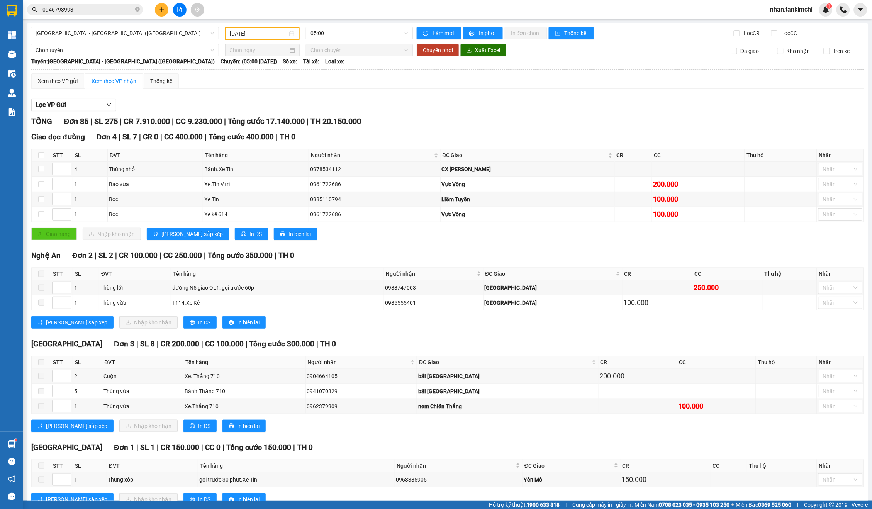
scroll to position [1150, 0]
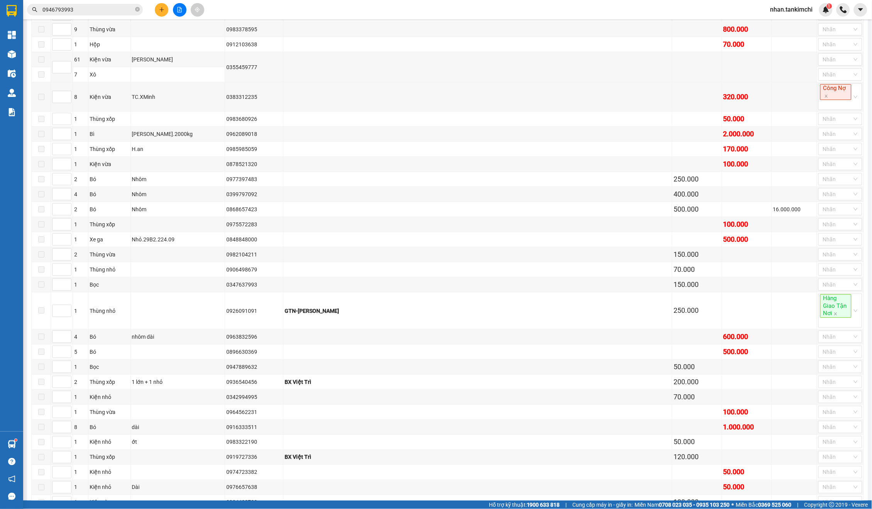
click at [803, 14] on span "[PERSON_NAME].tankimchi" at bounding box center [792, 10] width 55 height 10
click at [785, 22] on span "Đăng xuất" at bounding box center [795, 23] width 40 height 8
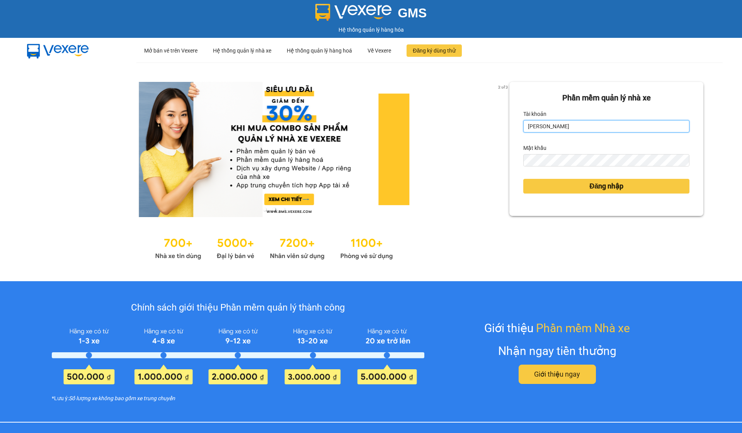
type input "[PERSON_NAME].tankimchi"
click at [615, 176] on div "Đăng nhập" at bounding box center [606, 186] width 166 height 21
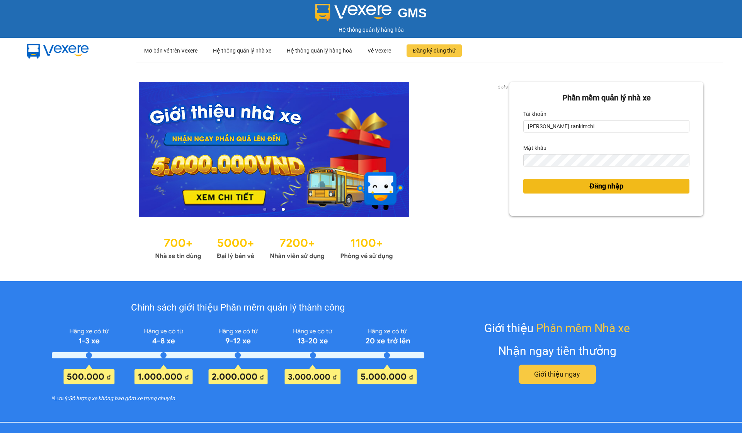
click at [610, 183] on span "Đăng nhập" at bounding box center [606, 186] width 34 height 11
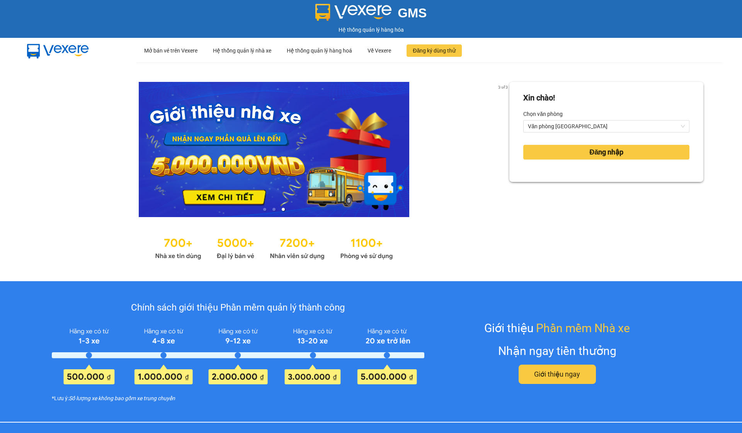
click at [604, 197] on div "[PERSON_NAME]! [PERSON_NAME] văn [PERSON_NAME] [GEOGRAPHIC_DATA][PERSON_NAME] n…" at bounding box center [606, 172] width 194 height 180
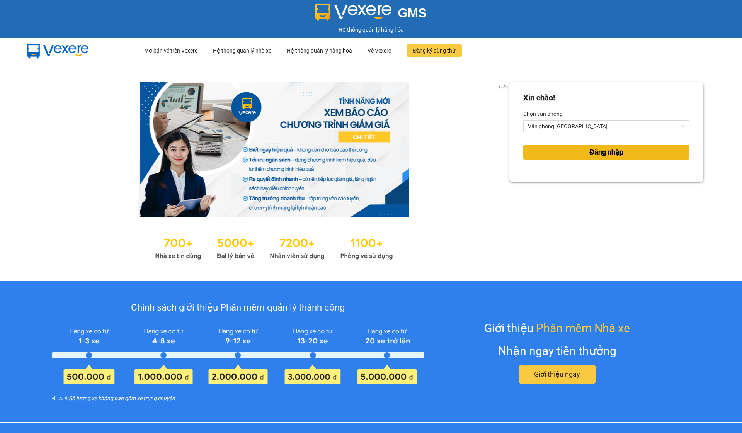
click at [607, 150] on span "Đăng nhập" at bounding box center [606, 152] width 34 height 11
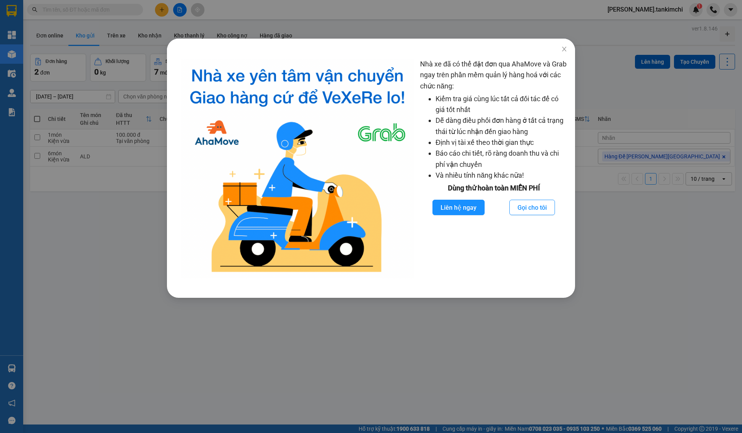
click at [571, 49] on span "Close" at bounding box center [564, 50] width 22 height 22
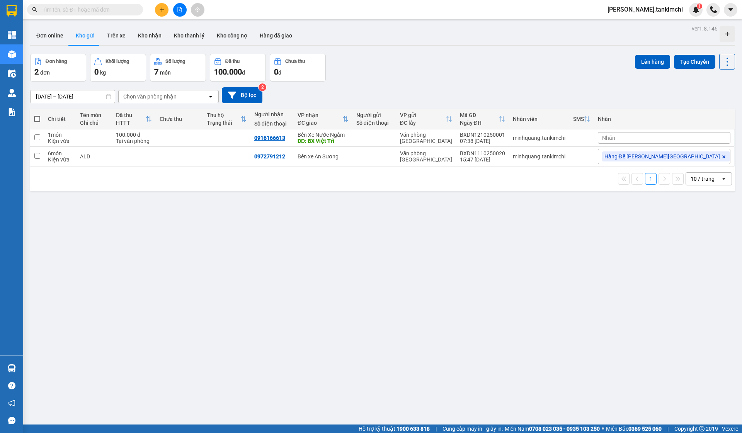
click at [564, 49] on div "ver 1.8.146 Đơn online Kho gửi Trên xe Kho [PERSON_NAME] [PERSON_NAME] [PERSON_…" at bounding box center [382, 239] width 711 height 433
click at [504, 1] on div "Kết quả [PERSON_NAME] ( 0 ) Bộ lọc No Data [PERSON_NAME].tankimchi 1" at bounding box center [371, 9] width 742 height 19
click at [150, 38] on button "Kho nhận" at bounding box center [150, 35] width 36 height 19
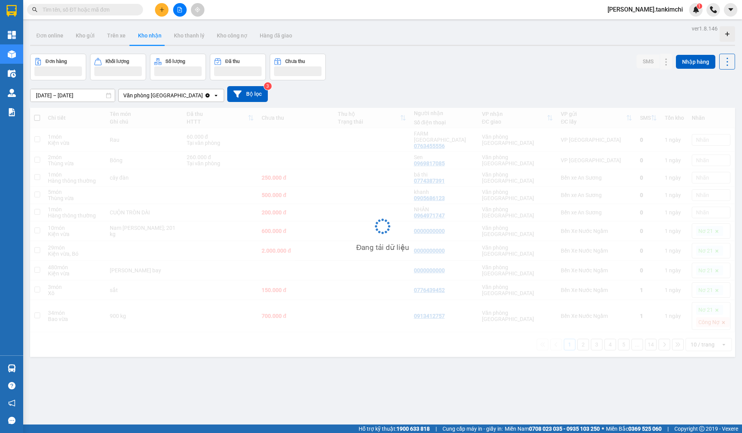
click at [181, 9] on icon "file-add" at bounding box center [179, 9] width 5 height 5
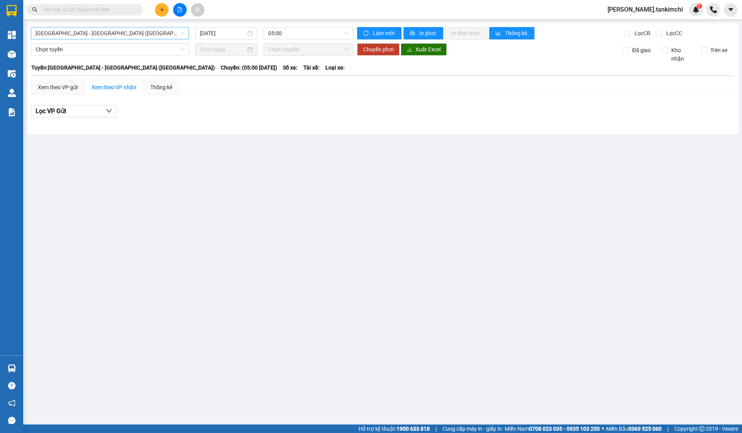
click at [110, 39] on span "[GEOGRAPHIC_DATA] - [GEOGRAPHIC_DATA] ([GEOGRAPHIC_DATA])" at bounding box center [110, 33] width 149 height 12
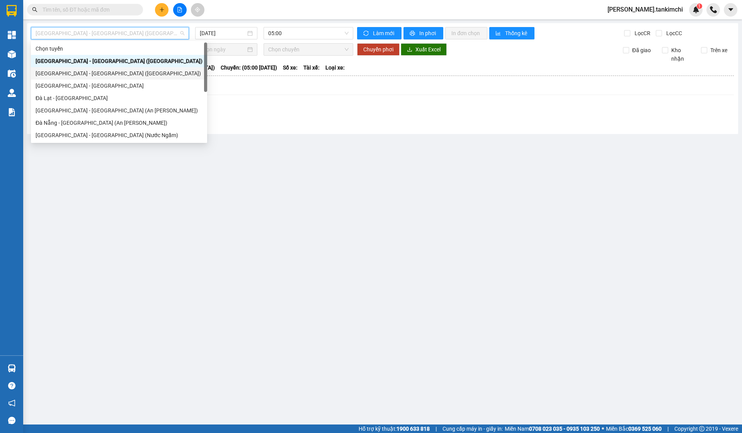
click at [83, 74] on div "[GEOGRAPHIC_DATA] - [GEOGRAPHIC_DATA] ([GEOGRAPHIC_DATA])" at bounding box center [119, 73] width 167 height 8
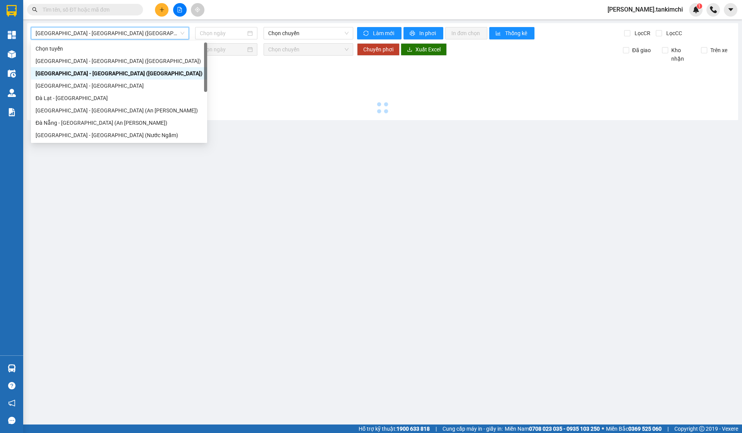
type input "[DATE]"
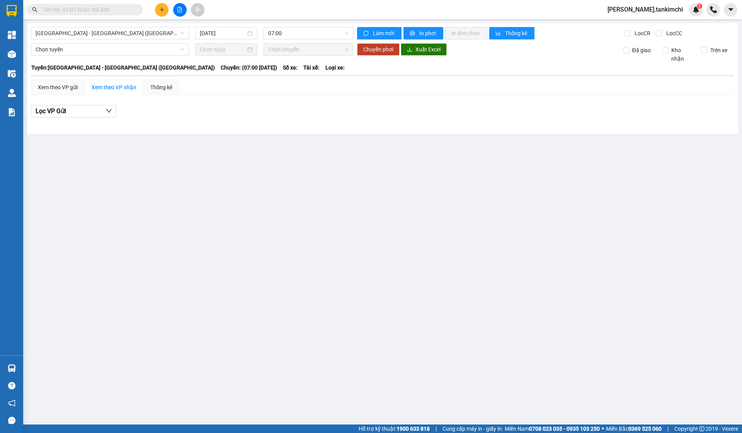
click at [661, 12] on span "[PERSON_NAME].tankimchi" at bounding box center [645, 10] width 88 height 10
click at [653, 24] on span "Đăng xuất" at bounding box center [664, 24] width 39 height 8
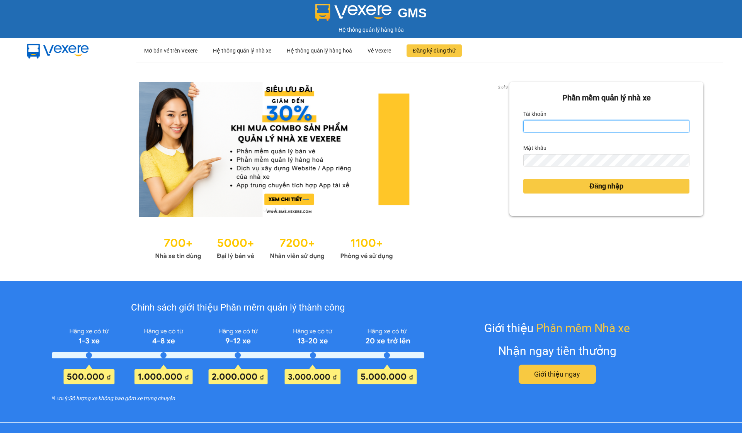
type input "[PERSON_NAME].tankimchi"
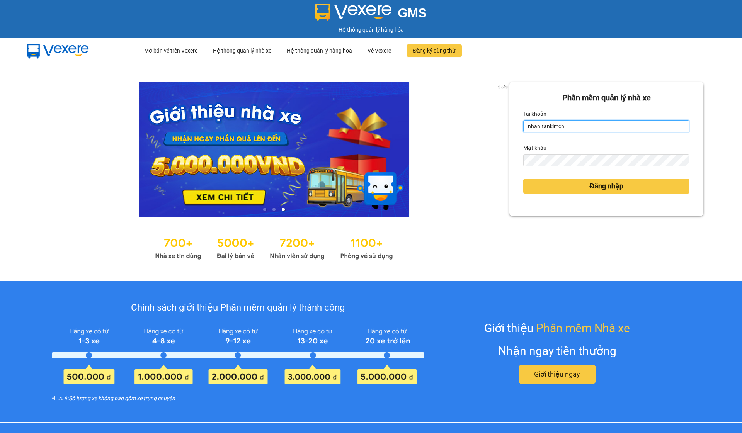
click at [598, 121] on input "[PERSON_NAME].tankimchi" at bounding box center [606, 126] width 166 height 12
click at [604, 131] on input "[PERSON_NAME].tankimchi" at bounding box center [606, 126] width 166 height 12
click at [682, 128] on input "[PERSON_NAME].tankimchi" at bounding box center [606, 126] width 166 height 12
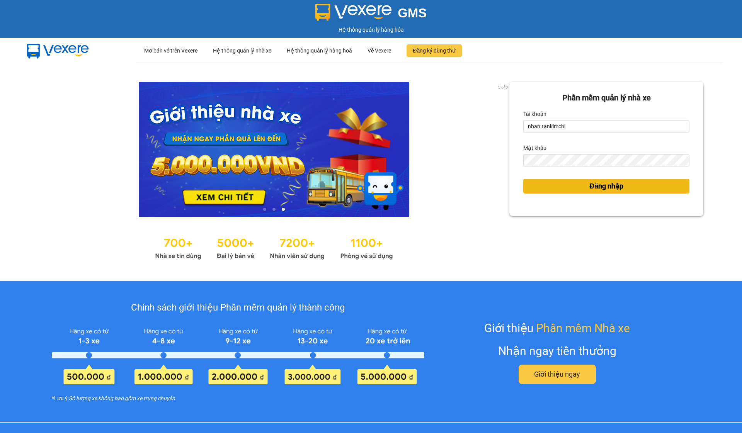
click at [632, 184] on button "Đăng nhập" at bounding box center [606, 186] width 166 height 15
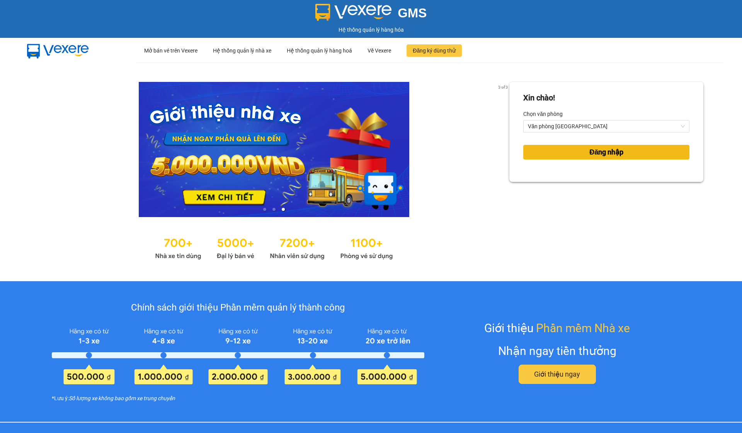
click at [609, 156] on span "Đăng nhập" at bounding box center [606, 152] width 34 height 11
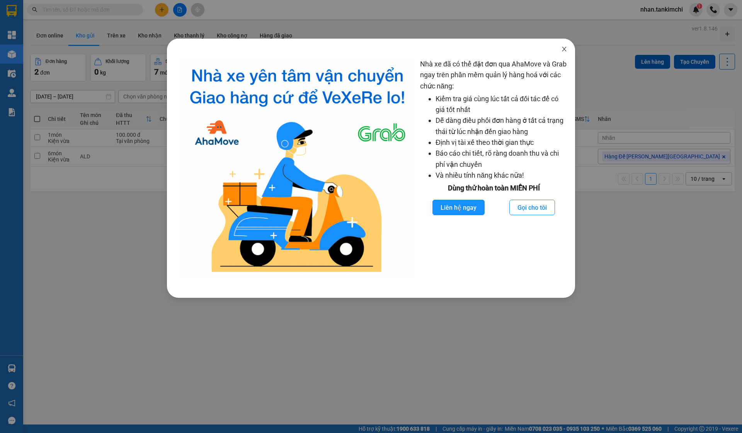
click at [568, 46] on span "Close" at bounding box center [564, 50] width 22 height 22
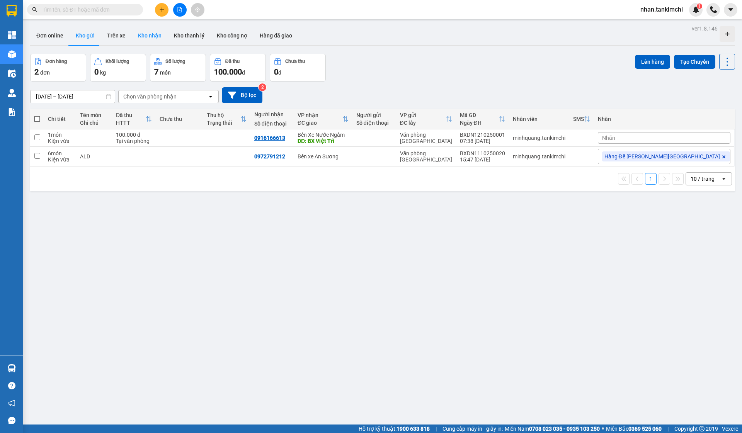
click at [153, 43] on button "Kho nhận" at bounding box center [150, 35] width 36 height 19
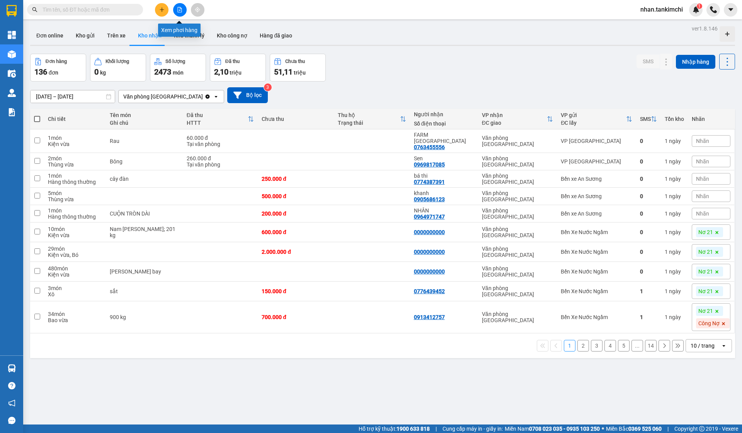
click at [180, 12] on icon "file-add" at bounding box center [180, 9] width 4 height 5
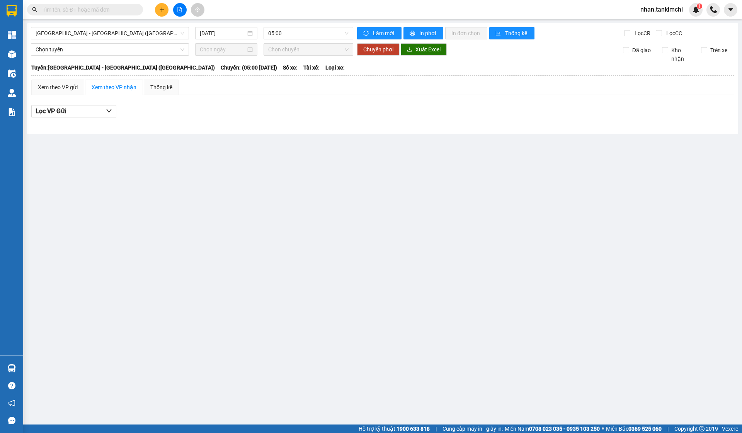
click at [83, 41] on div "Đà Nẵng - Hà Nội (Hàng) 12/10/2025 05:00 Làm mới In phơi In đơn chọn Thống kê L…" at bounding box center [382, 78] width 711 height 111
click at [100, 28] on span "[GEOGRAPHIC_DATA] - [GEOGRAPHIC_DATA] ([GEOGRAPHIC_DATA])" at bounding box center [110, 33] width 149 height 12
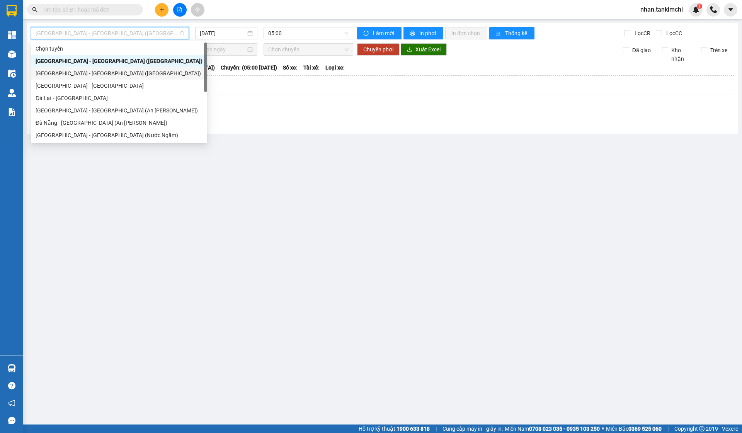
click at [86, 72] on div "[GEOGRAPHIC_DATA] - [GEOGRAPHIC_DATA] ([GEOGRAPHIC_DATA])" at bounding box center [119, 73] width 167 height 8
type input "[DATE]"
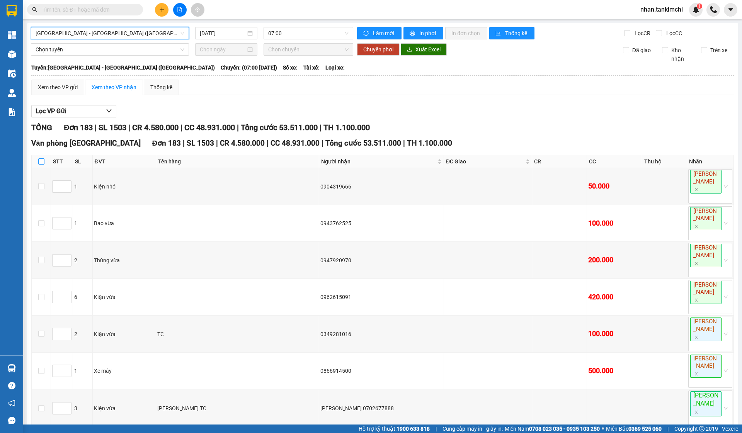
click at [42, 162] on input "checkbox" at bounding box center [41, 161] width 6 height 6
checkbox input "true"
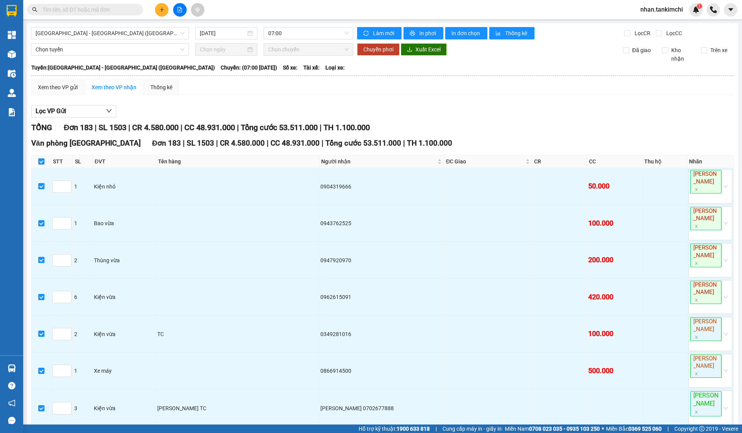
checkbox input "true"
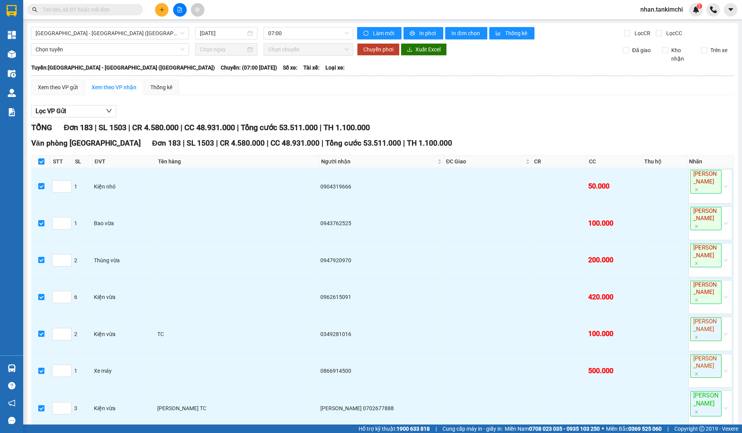
checkbox input "true"
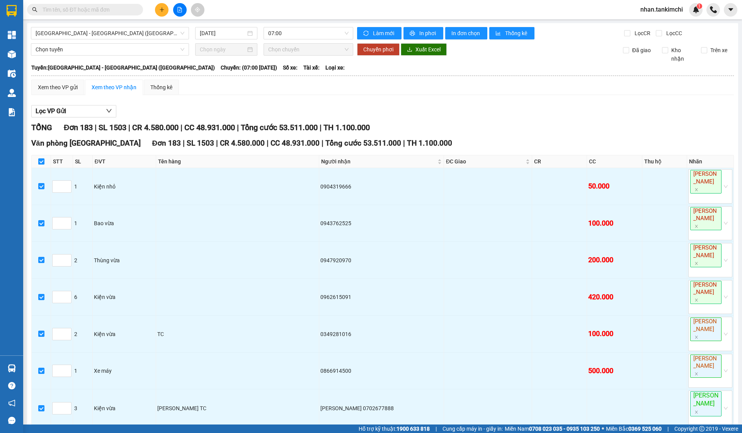
checkbox input "true"
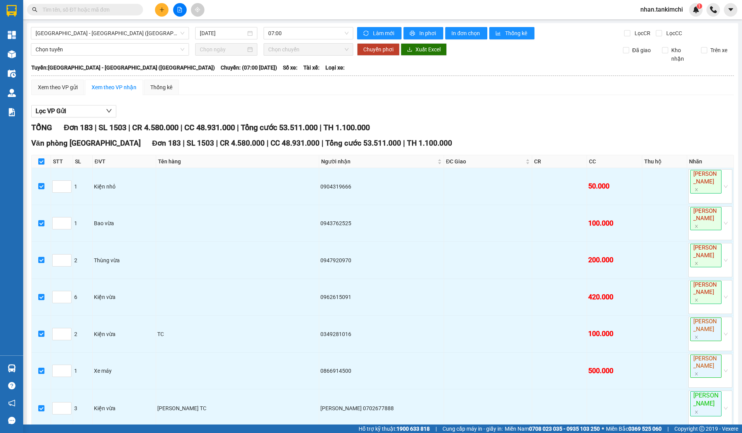
checkbox input "true"
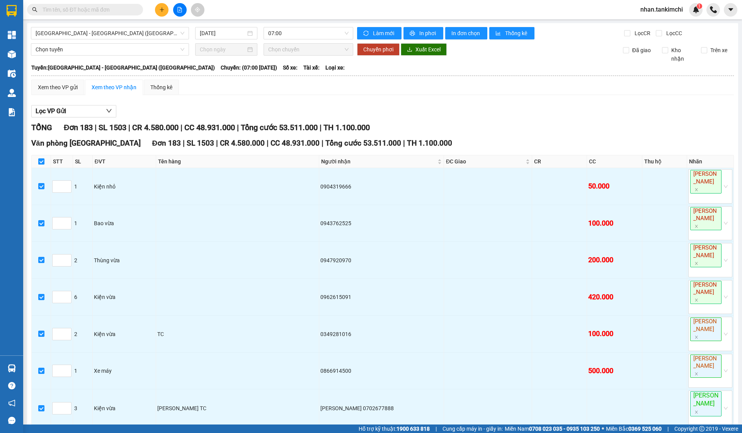
checkbox input "true"
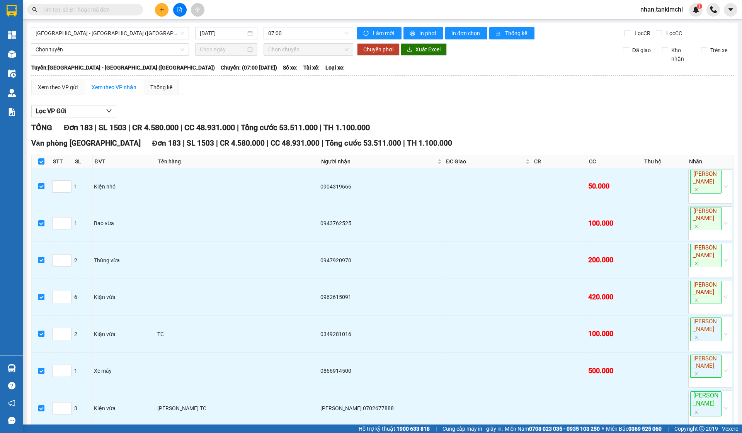
checkbox input "true"
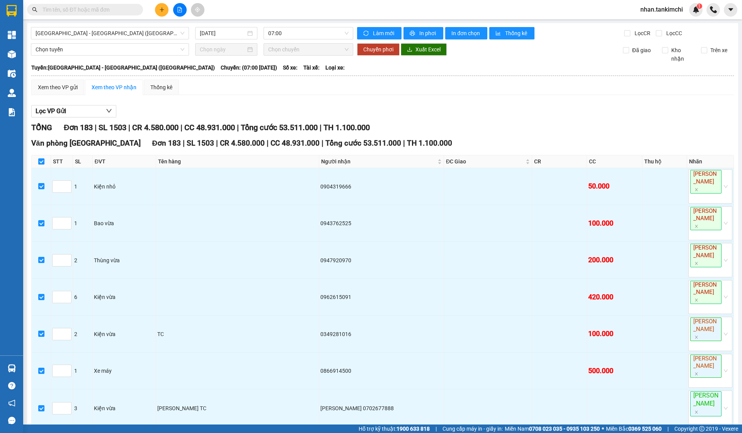
checkbox input "true"
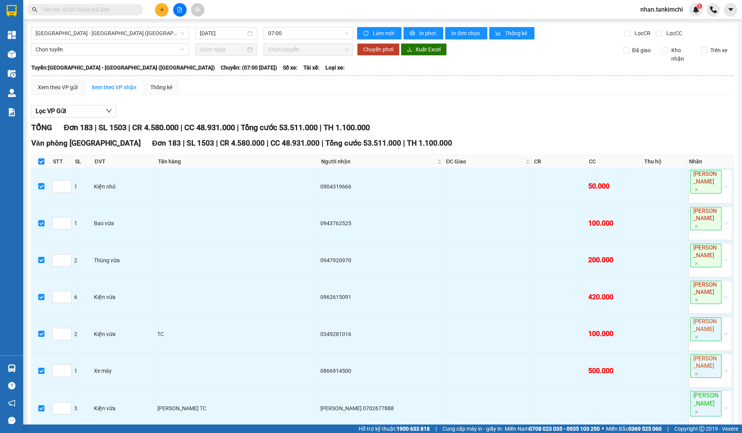
checkbox input "true"
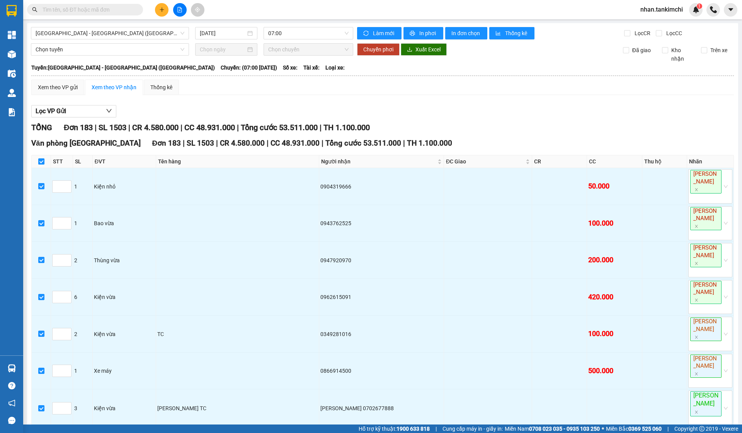
checkbox input "true"
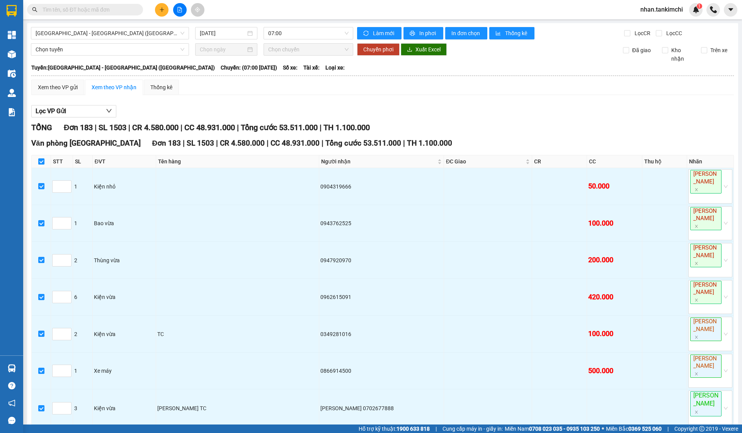
checkbox input "true"
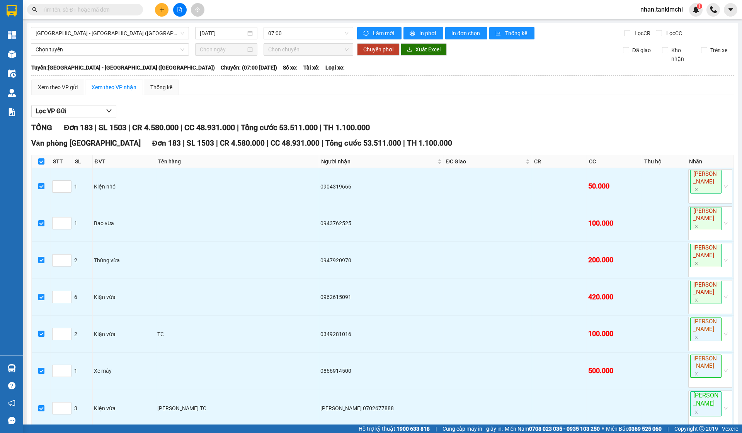
checkbox input "true"
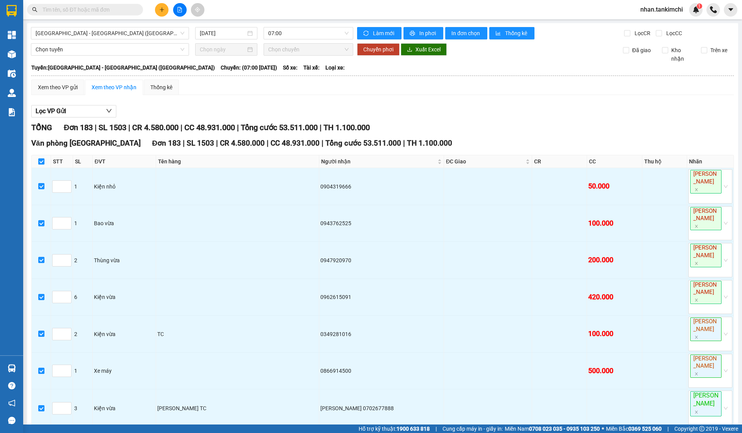
checkbox input "true"
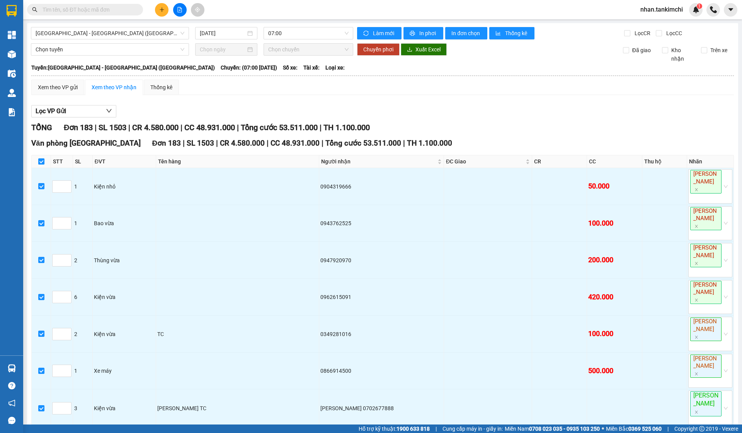
checkbox input "true"
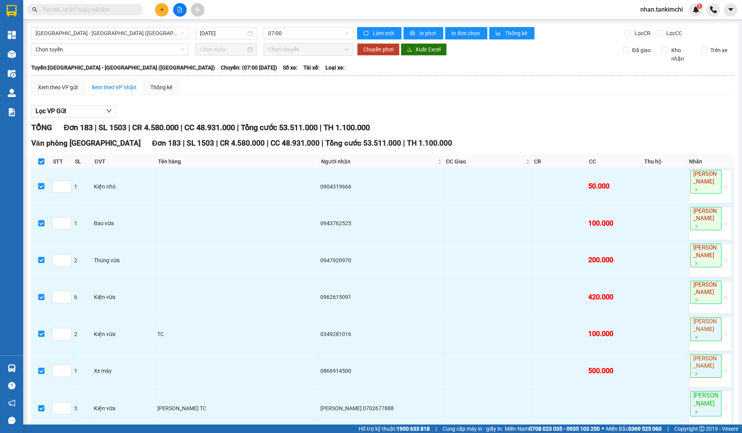
checkbox input "true"
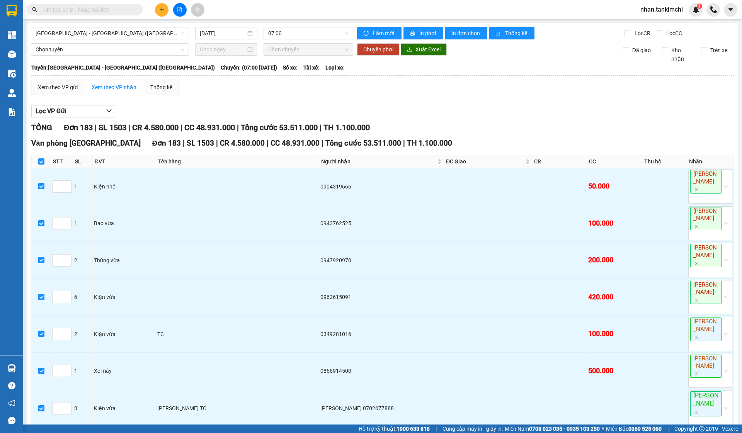
checkbox input "true"
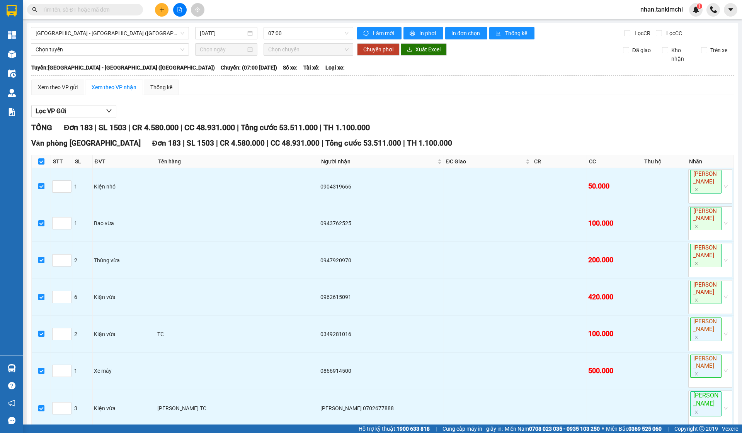
checkbox input "true"
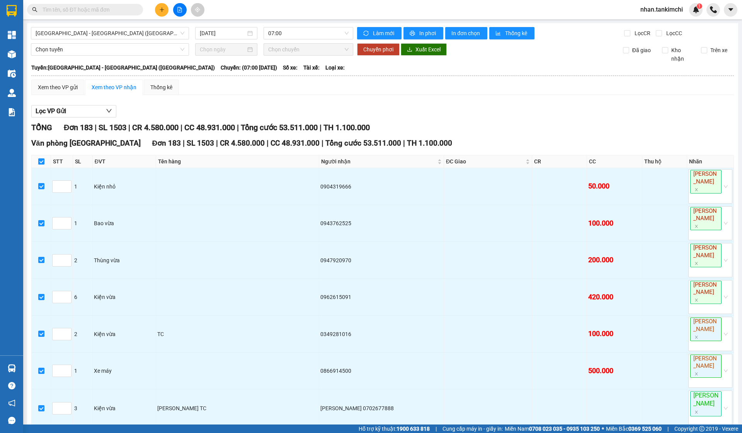
checkbox input "true"
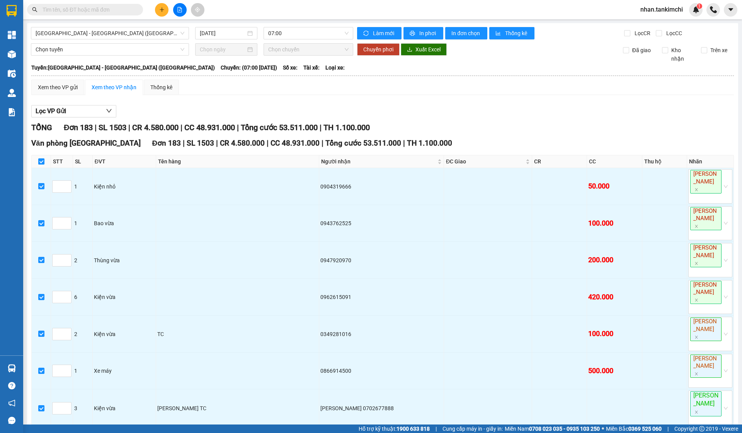
checkbox input "true"
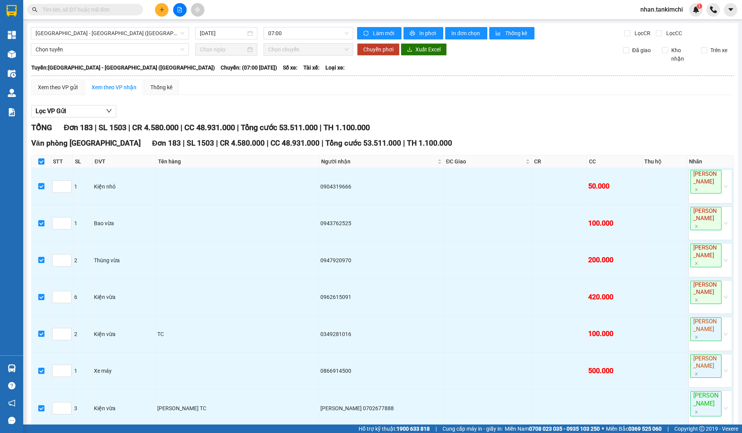
checkbox input "true"
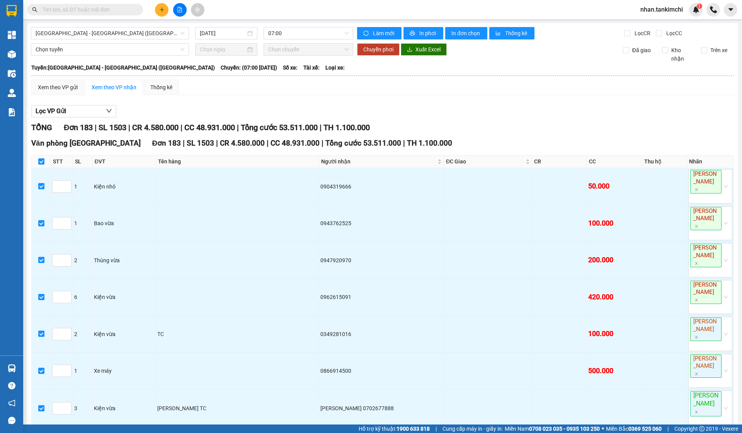
checkbox input "true"
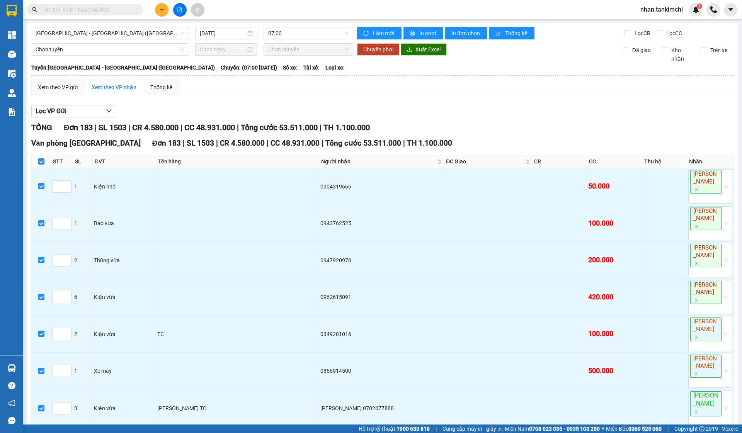
checkbox input "true"
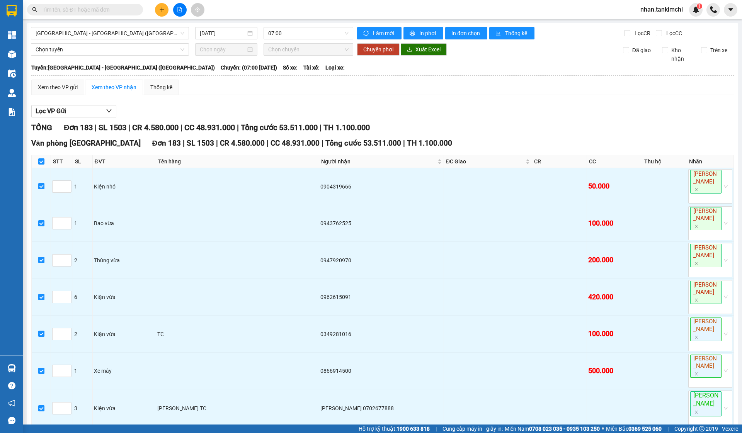
checkbox input "true"
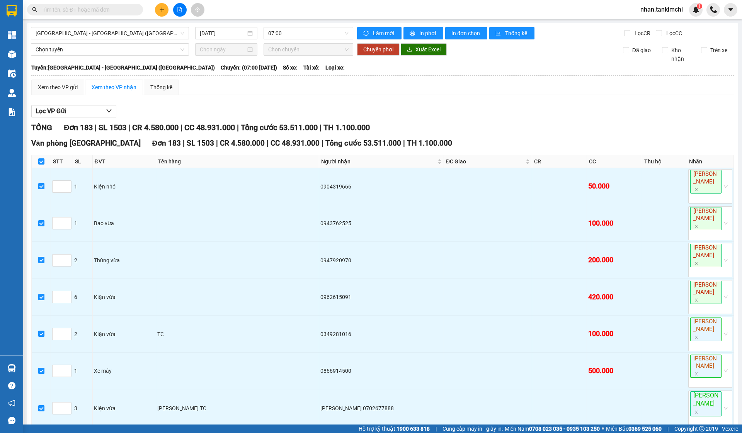
checkbox input "true"
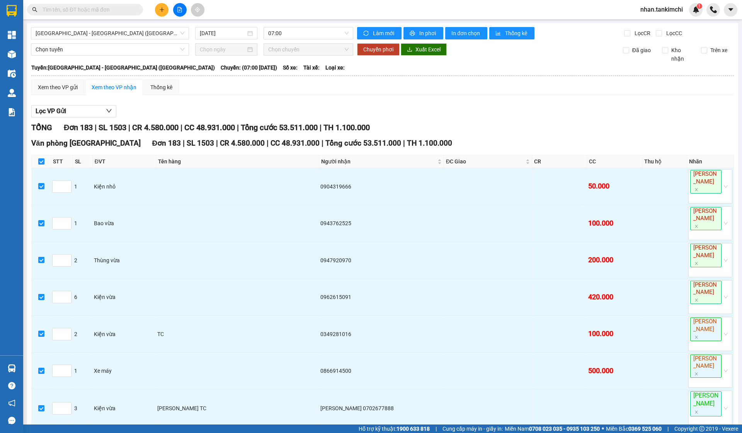
checkbox input "true"
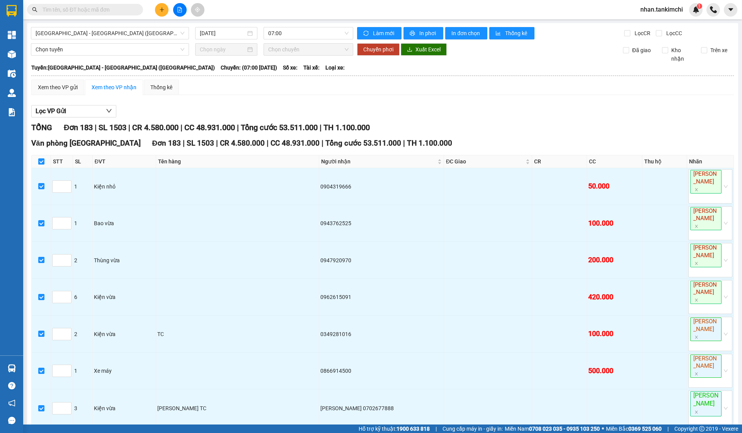
checkbox input "true"
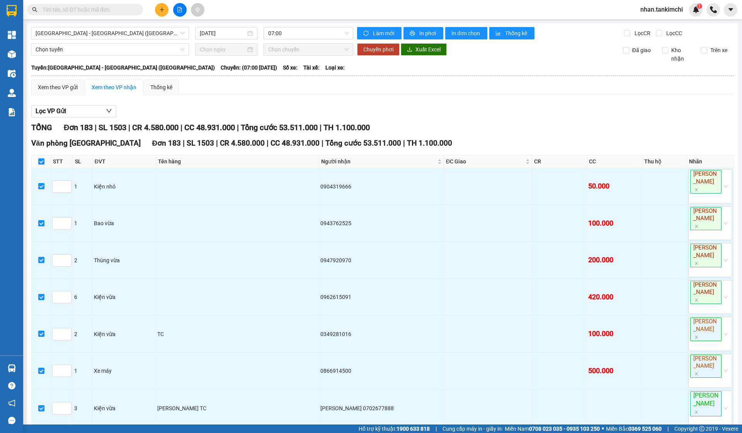
checkbox input "true"
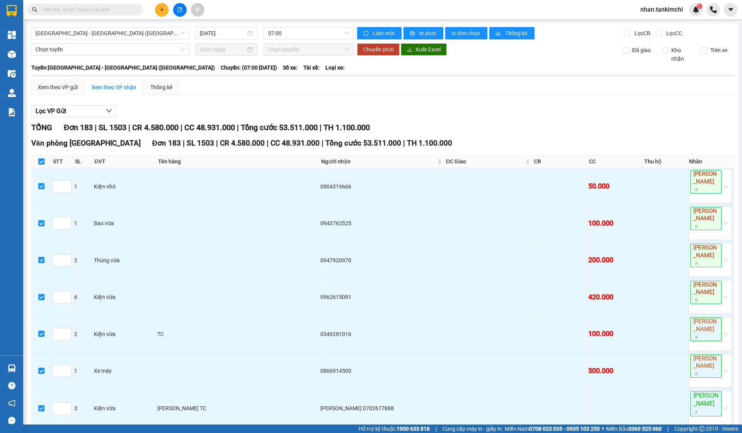
checkbox input "true"
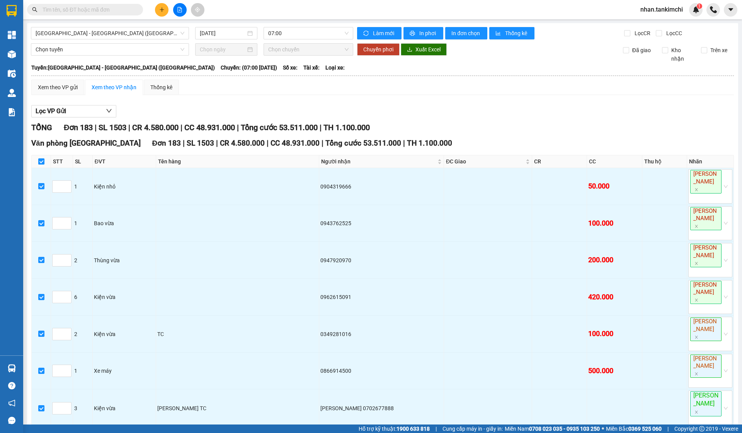
checkbox input "true"
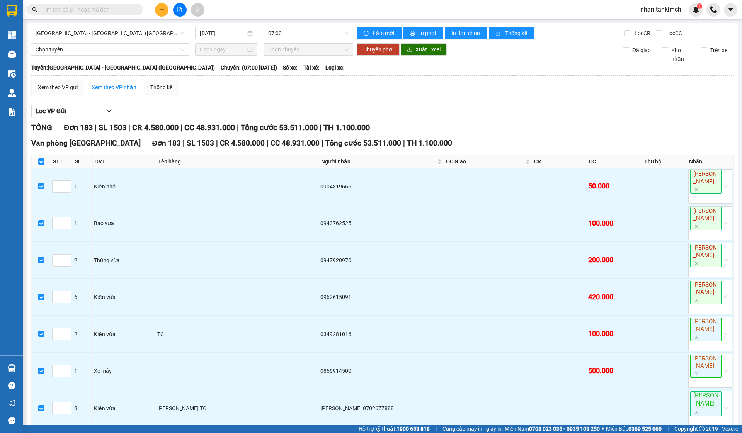
checkbox input "true"
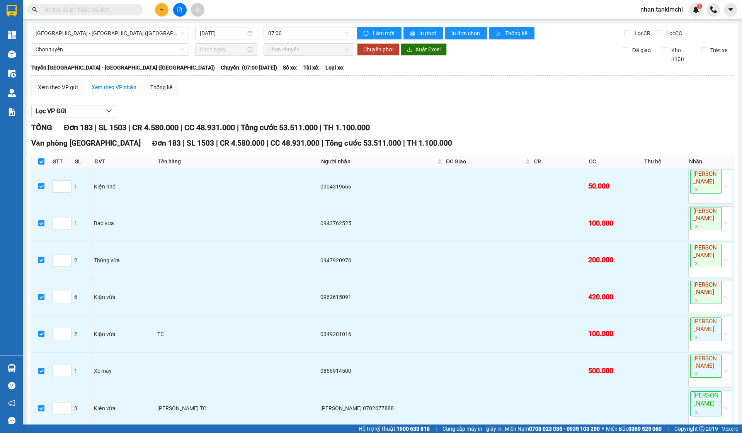
checkbox input "true"
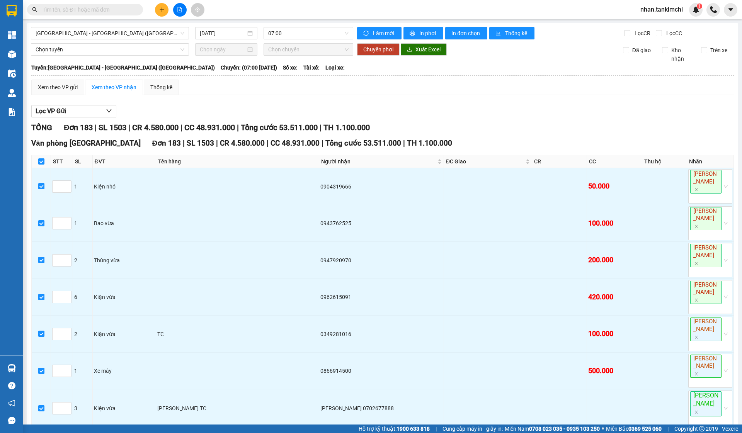
checkbox input "true"
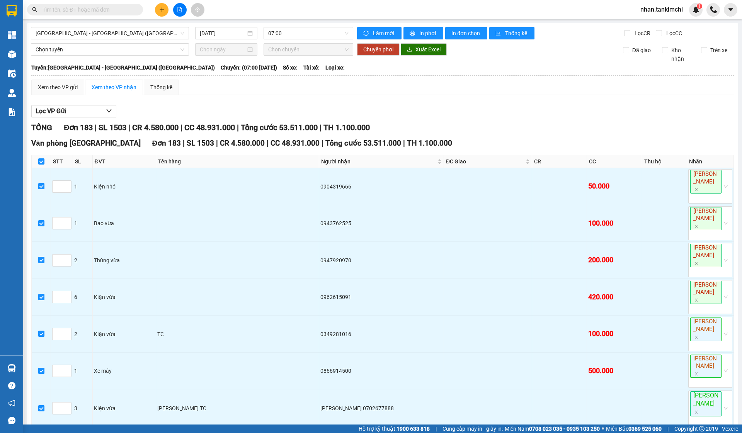
checkbox input "true"
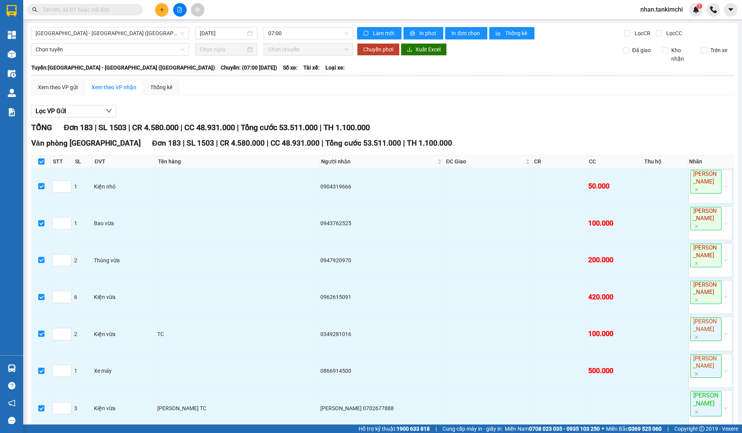
checkbox input "true"
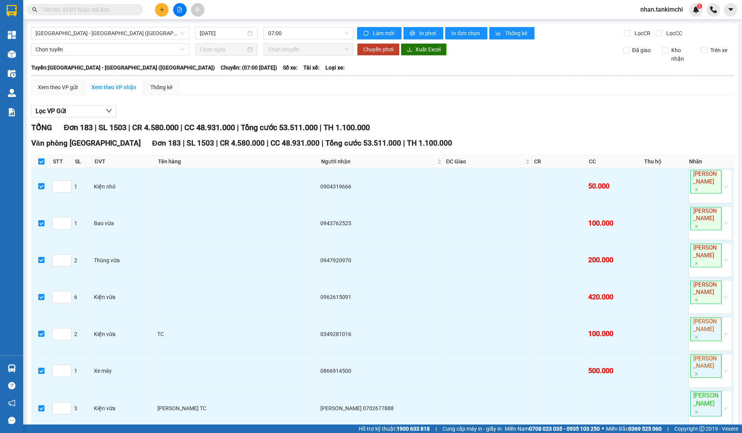
checkbox input "true"
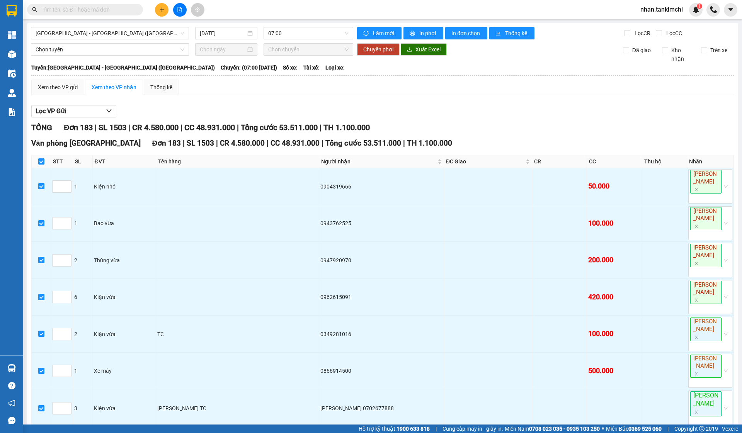
checkbox input "true"
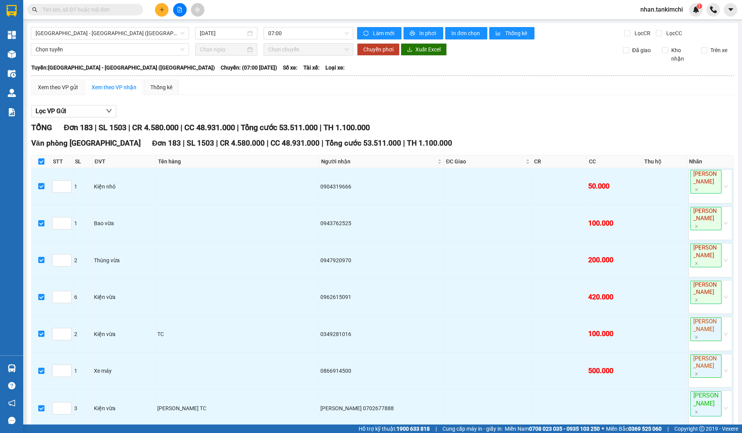
checkbox input "true"
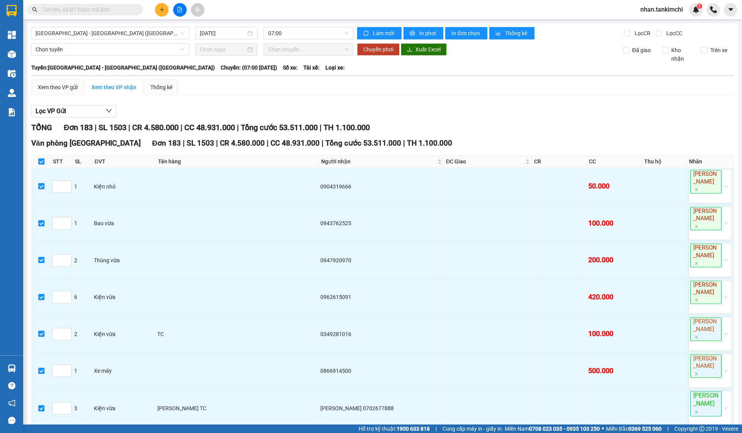
checkbox input "true"
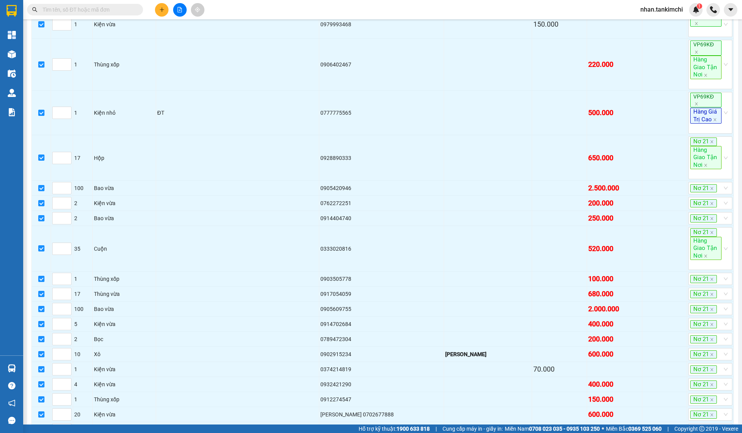
scroll to position [4134, 0]
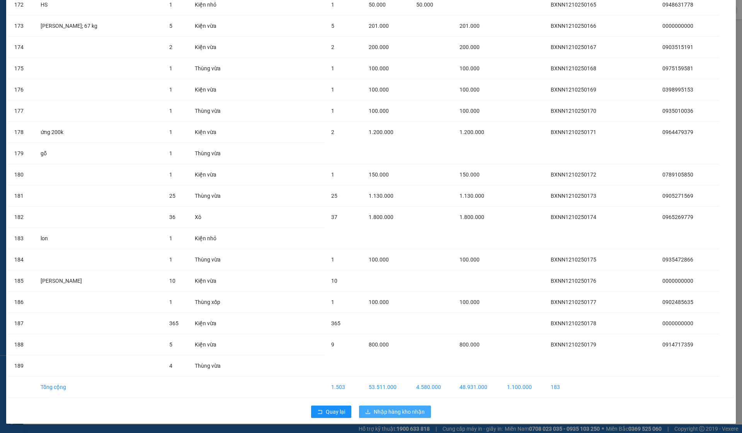
scroll to position [3849, 0]
click at [405, 413] on span "Nhập hàng kho nhận" at bounding box center [399, 412] width 51 height 8
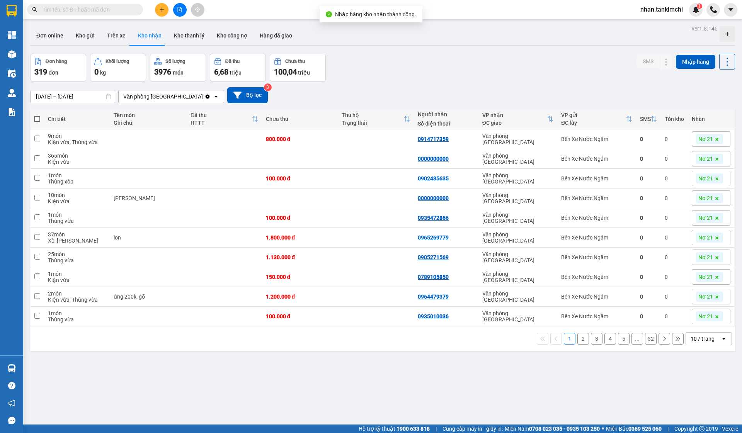
click at [92, 10] on input "text" at bounding box center [87, 9] width 91 height 8
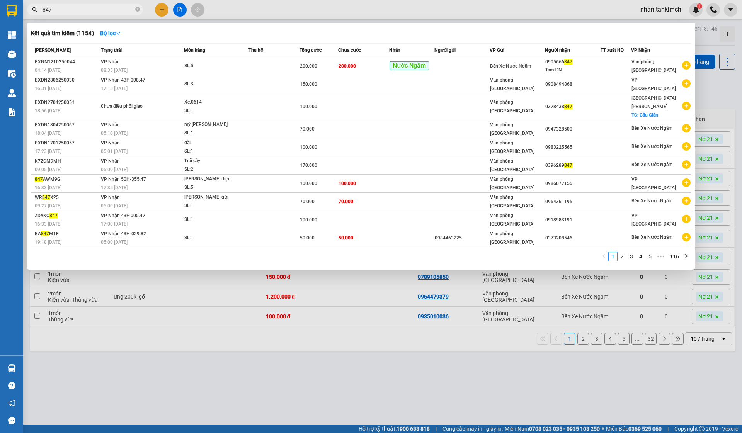
click at [92, 11] on input "847" at bounding box center [87, 9] width 91 height 8
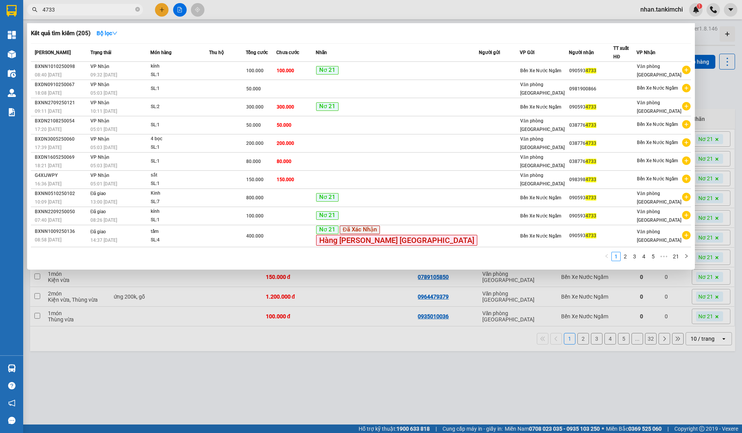
type input "4733"
click at [268, 54] on span "Tổng cước" at bounding box center [257, 52] width 22 height 8
click at [276, 66] on div "100.000" at bounding box center [261, 70] width 30 height 8
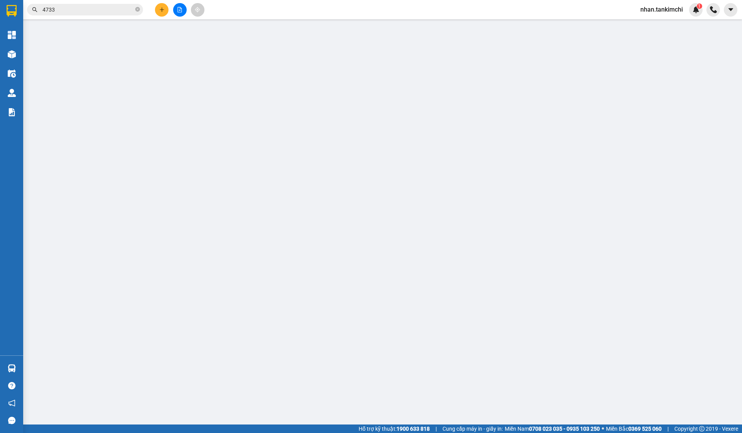
type input "0905934733"
type input "100.000"
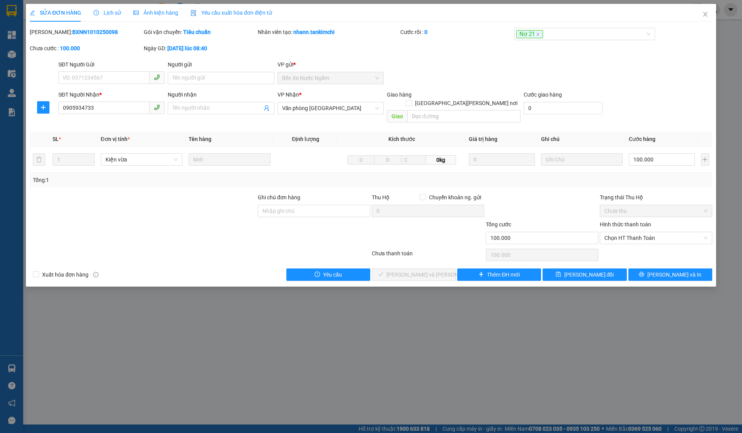
click at [640, 236] on div "Hình thức thanh toán Chọn HT Thanh Toán" at bounding box center [656, 233] width 112 height 27
click at [637, 233] on span "Chọn HT Thanh Toán" at bounding box center [655, 238] width 103 height 12
click at [629, 243] on div "Tại văn phòng" at bounding box center [655, 245] width 103 height 8
type input "0"
click at [436, 270] on span "Lưu và Giao hàng" at bounding box center [438, 274] width 104 height 8
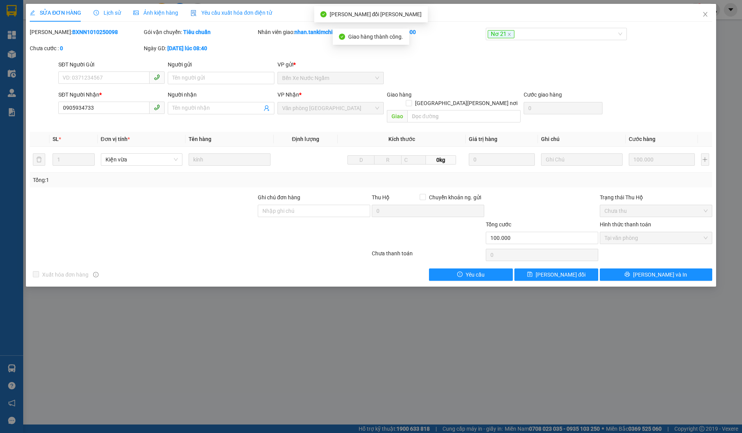
click at [701, 29] on div "Mã ĐH: BXNN1010250098 Gói vận chuyển: Tiêu chuẩn Nhân viên giao: nhan.tankimchi…" at bounding box center [371, 44] width 684 height 32
click at [702, 20] on span "Close" at bounding box center [705, 15] width 22 height 22
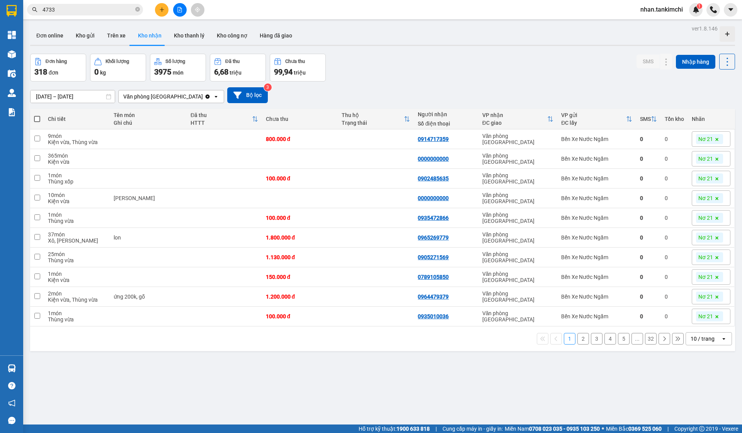
click at [115, 8] on input "4733" at bounding box center [87, 9] width 91 height 8
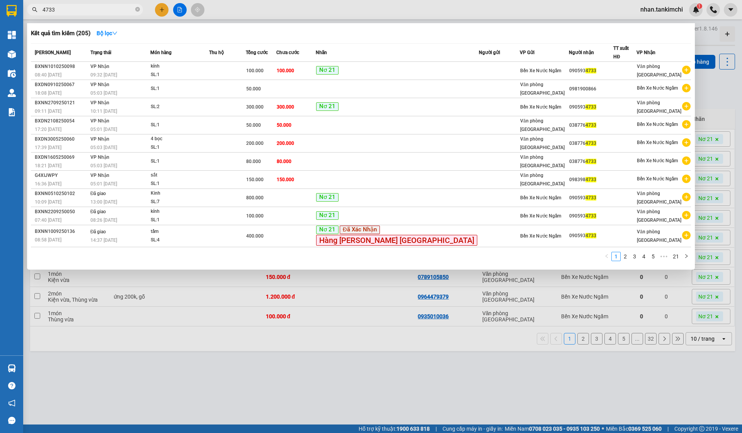
click at [115, 8] on input "4733" at bounding box center [87, 9] width 91 height 8
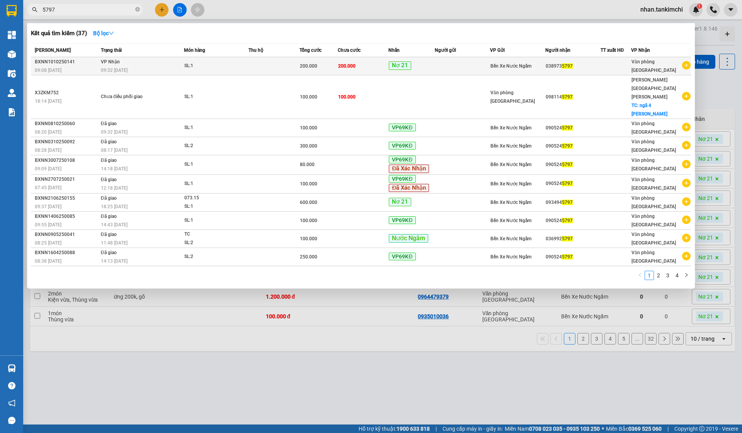
type input "5797"
click at [387, 65] on td "200.000" at bounding box center [363, 66] width 51 height 18
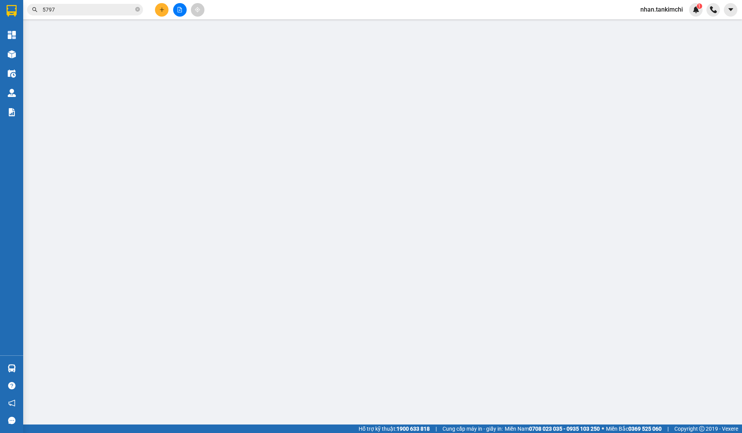
type input "0389735797"
type input "200.000"
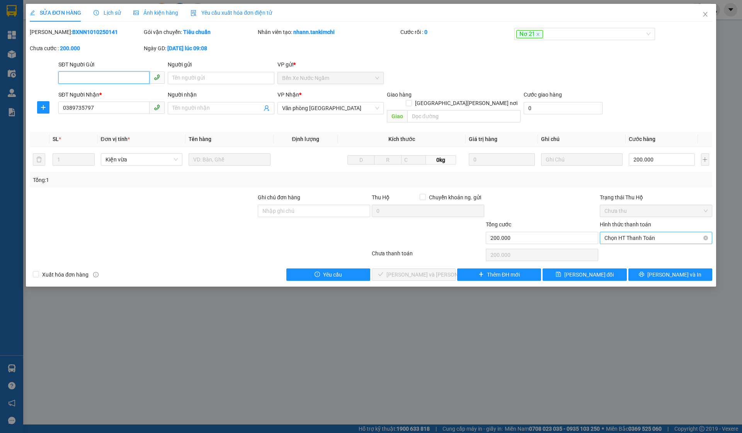
click at [647, 232] on span "Chọn HT Thanh Toán" at bounding box center [655, 238] width 103 height 12
click at [631, 247] on div "Tại văn phòng" at bounding box center [655, 245] width 103 height 8
type input "0"
click at [414, 270] on span "Lưu và Giao hàng" at bounding box center [438, 274] width 104 height 8
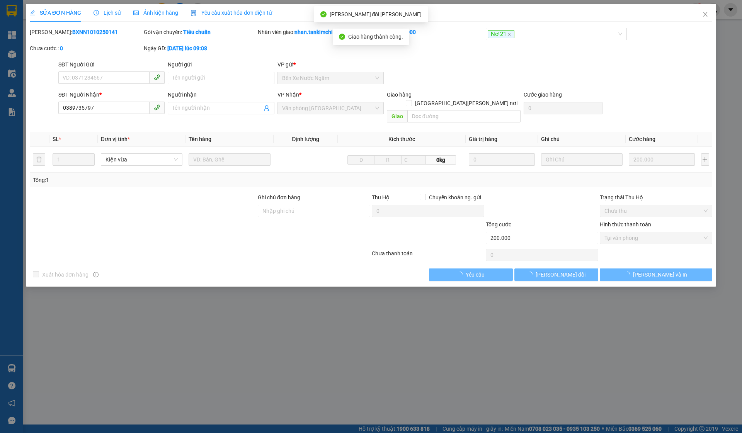
click at [702, 15] on icon "close" at bounding box center [705, 14] width 6 height 6
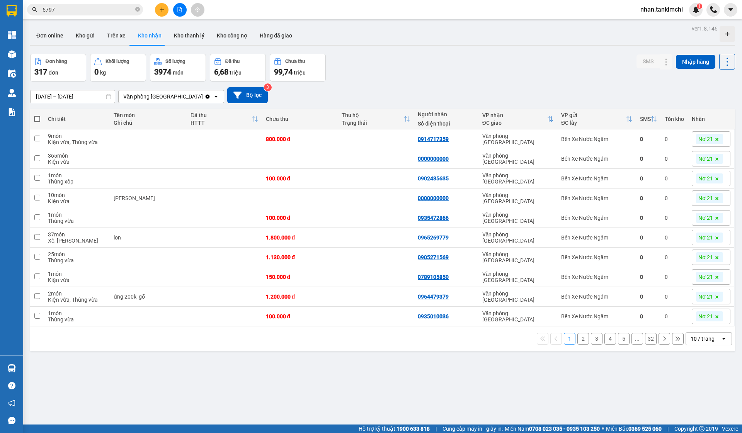
click at [100, 8] on input "5797" at bounding box center [87, 9] width 91 height 8
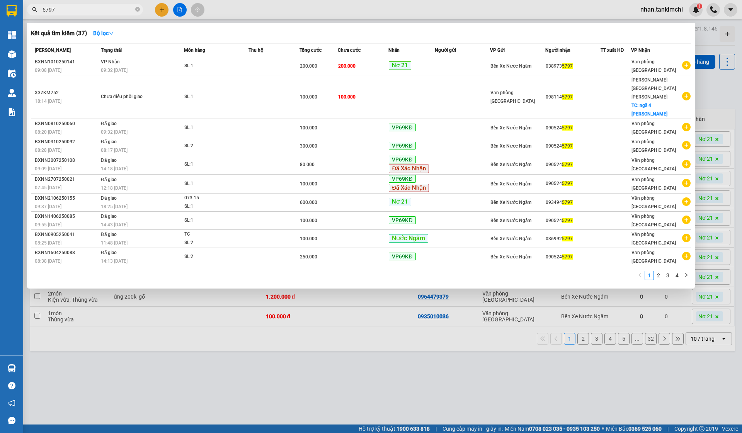
click at [100, 8] on input "5797" at bounding box center [87, 9] width 91 height 8
type input "0"
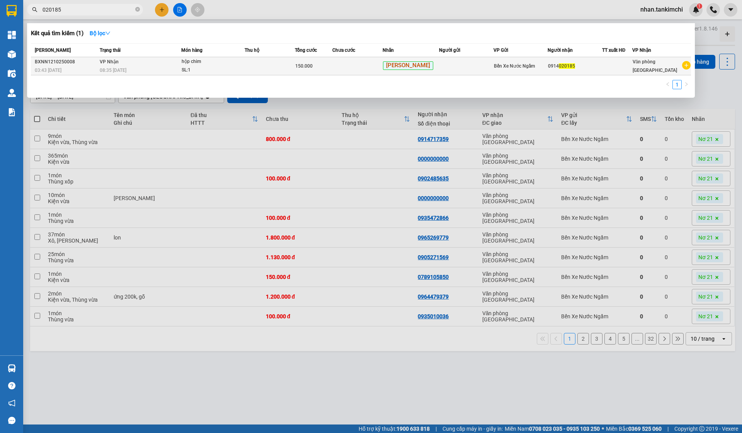
type input "020185"
click at [457, 73] on td at bounding box center [466, 66] width 54 height 18
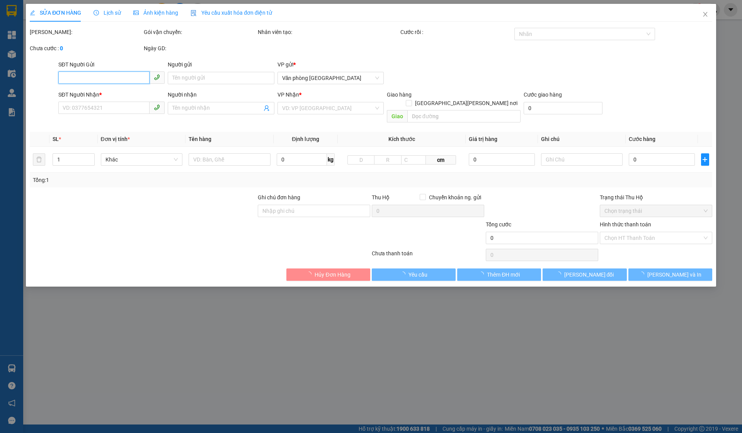
type input "0914020185"
type input "150.000"
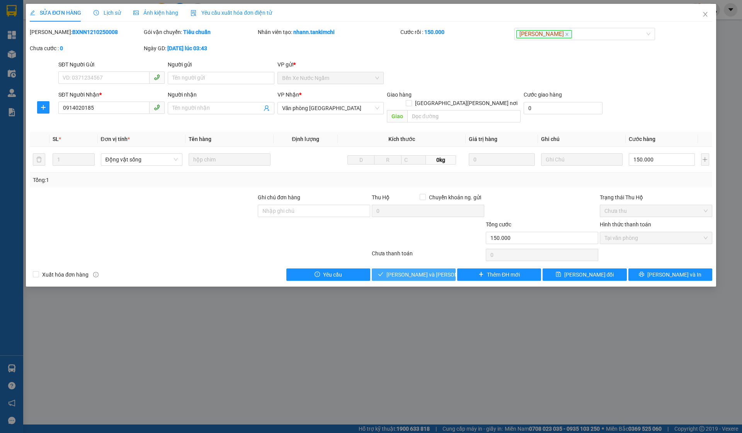
click at [381, 269] on button "Lưu và Giao hàng" at bounding box center [414, 275] width 84 height 12
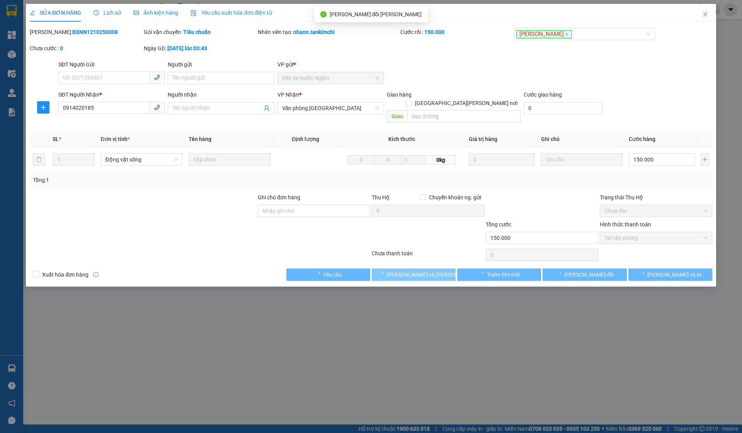
click at [397, 270] on span "Lưu và Giao hàng" at bounding box center [438, 274] width 104 height 8
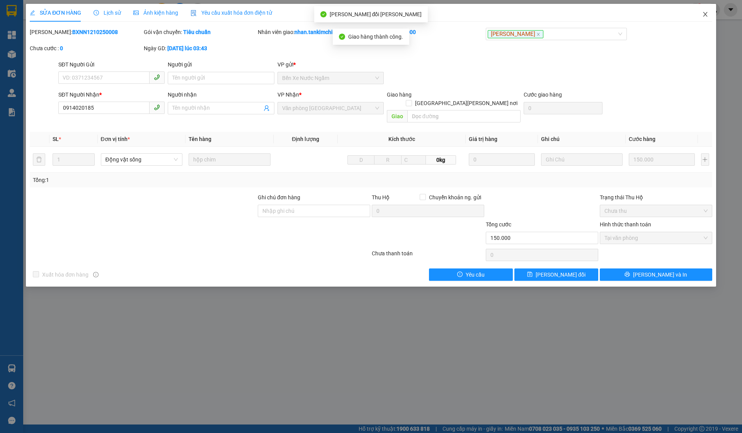
click at [704, 13] on icon "close" at bounding box center [705, 14] width 6 height 6
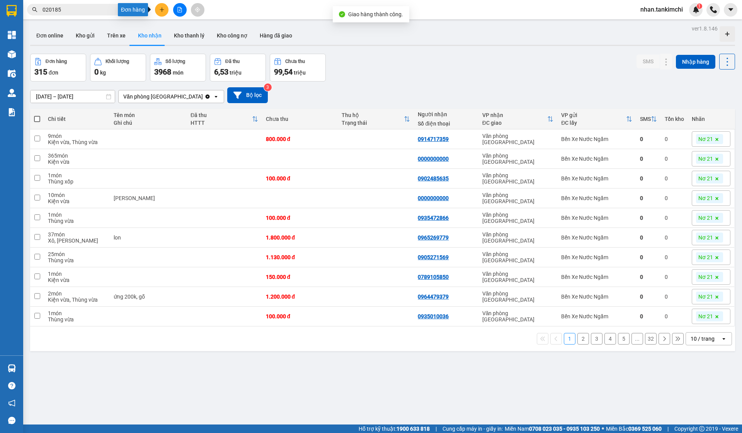
click at [125, 13] on div "Đơn hàng" at bounding box center [133, 9] width 30 height 13
click at [114, 12] on input "020185" at bounding box center [87, 9] width 91 height 8
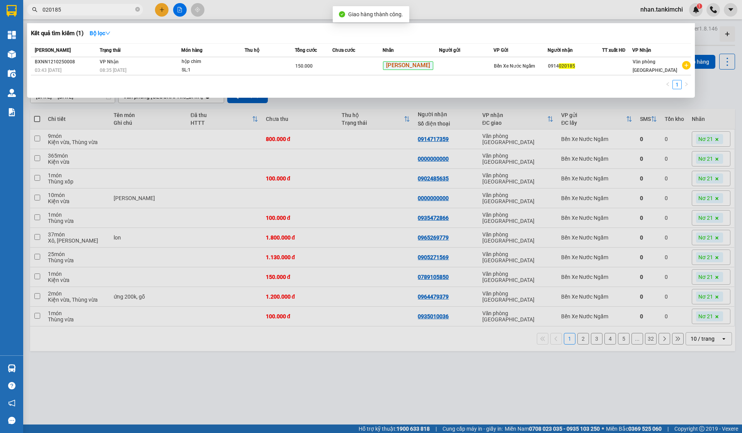
click at [114, 12] on input "020185" at bounding box center [87, 9] width 91 height 8
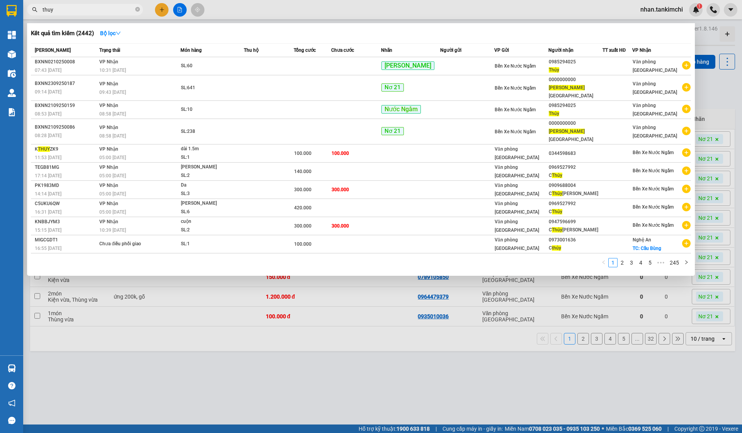
click at [115, 5] on input "thuy" at bounding box center [87, 9] width 91 height 8
type input "thuy"
click at [340, 372] on div at bounding box center [371, 216] width 742 height 433
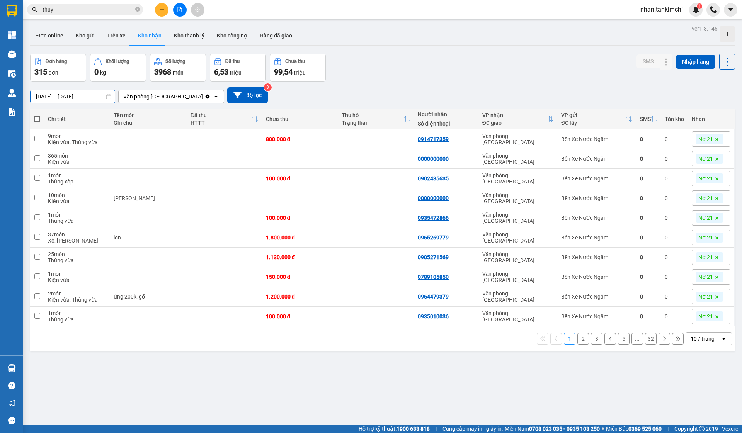
drag, startPoint x: 83, startPoint y: 97, endPoint x: 99, endPoint y: 179, distance: 84.2
click at [83, 97] on input "[DATE] – [DATE]" at bounding box center [73, 96] width 84 height 12
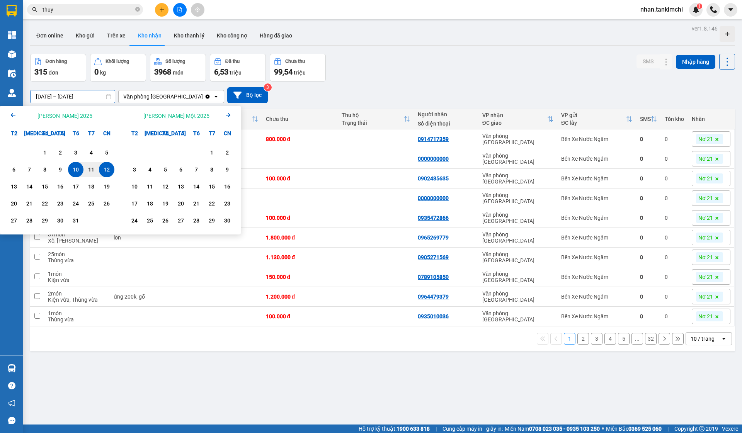
click at [105, 170] on div "12" at bounding box center [106, 169] width 11 height 9
type input "12/10/2025 – 12/10/2025"
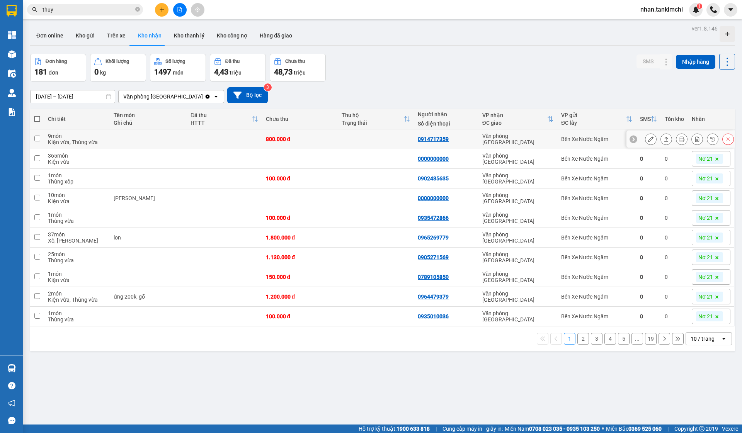
click at [195, 147] on td at bounding box center [224, 139] width 75 height 20
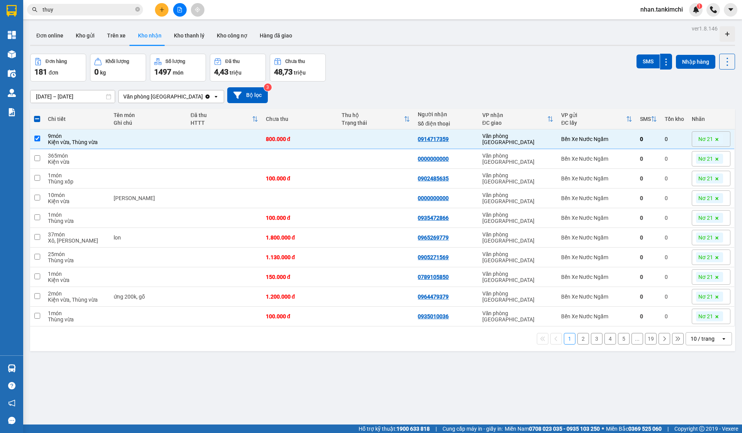
click at [97, 13] on input "thuy" at bounding box center [87, 9] width 91 height 8
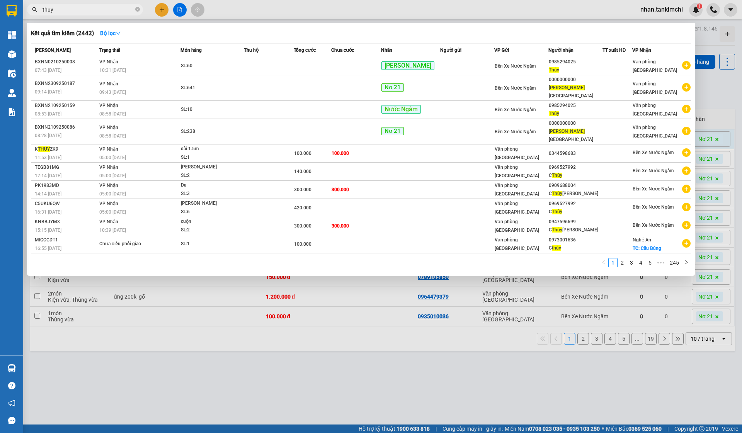
click at [97, 13] on input "thuy" at bounding box center [87, 9] width 91 height 8
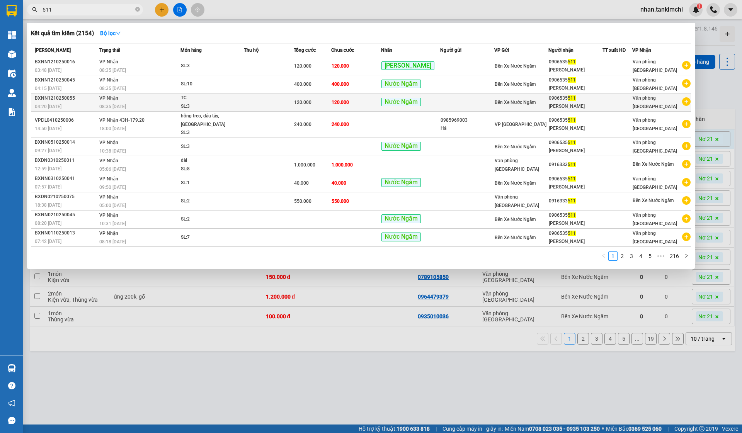
click at [461, 102] on td at bounding box center [467, 102] width 54 height 18
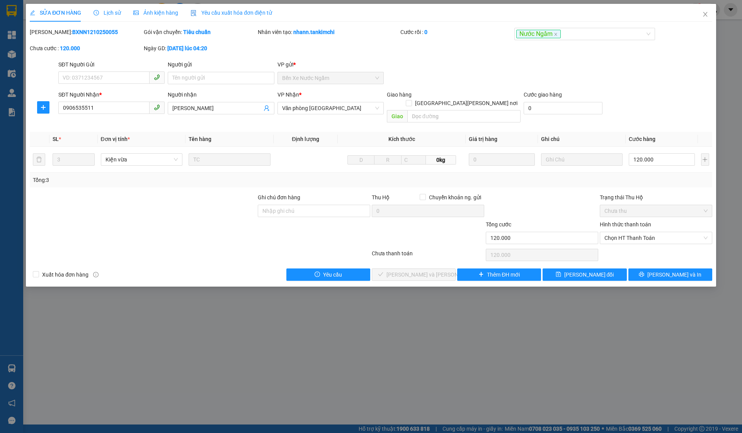
click at [626, 221] on div "Hình thức thanh toán" at bounding box center [656, 226] width 112 height 12
click at [629, 232] on span "Chọn HT Thanh Toán" at bounding box center [655, 238] width 103 height 12
click at [631, 241] on div "Tại văn phòng" at bounding box center [655, 245] width 103 height 8
click at [393, 272] on button "Lưu và Giao hàng" at bounding box center [414, 275] width 84 height 12
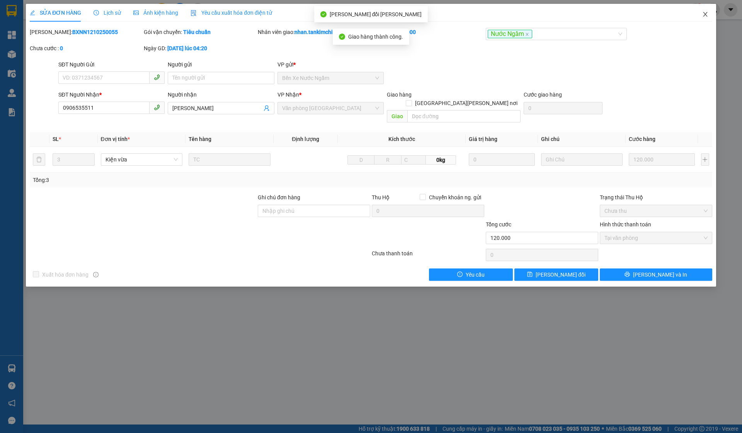
click at [709, 18] on span "Close" at bounding box center [705, 15] width 22 height 22
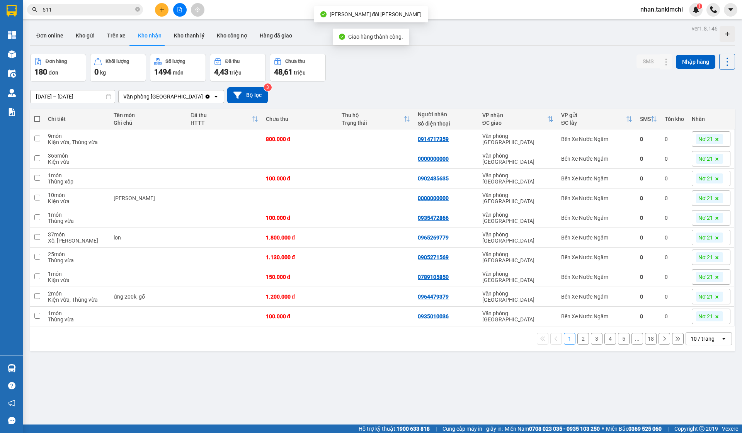
click at [123, 6] on input "511" at bounding box center [87, 9] width 91 height 8
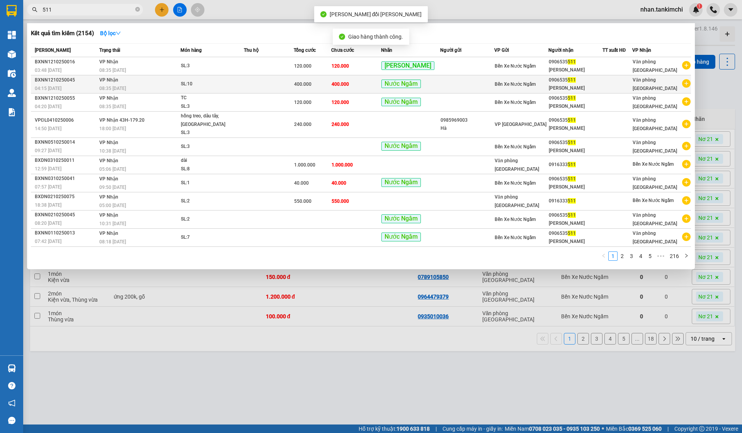
click at [416, 83] on span "Nước Ngầm" at bounding box center [400, 84] width 39 height 9
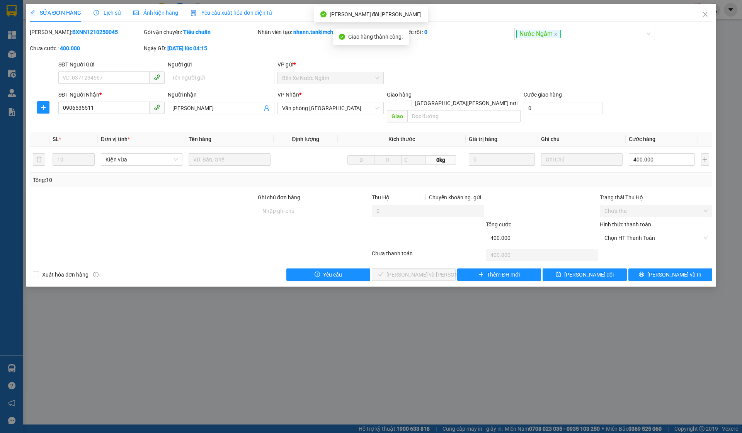
click at [640, 220] on div "Hình thức thanh toán" at bounding box center [656, 226] width 112 height 12
click at [636, 232] on span "Chọn HT Thanh Toán" at bounding box center [655, 238] width 103 height 12
click at [622, 240] on div "Tại văn phòng" at bounding box center [656, 245] width 112 height 12
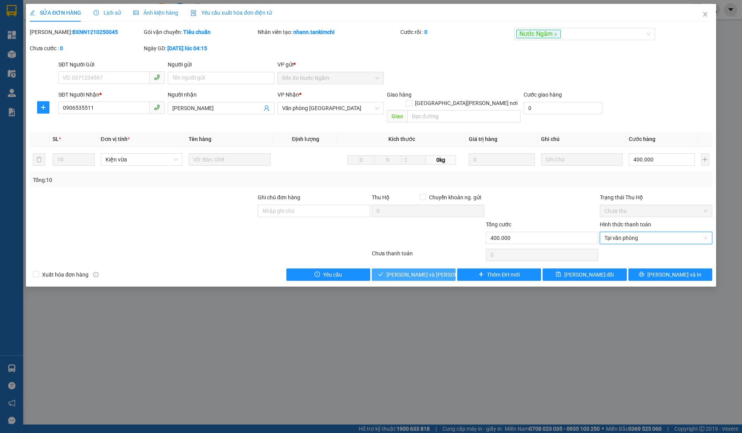
click at [432, 269] on button "Lưu và Giao hàng" at bounding box center [414, 275] width 84 height 12
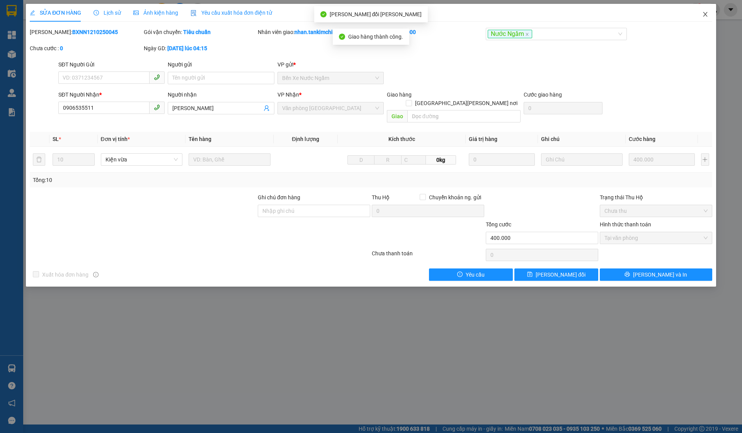
click at [709, 17] on span "Close" at bounding box center [705, 15] width 22 height 22
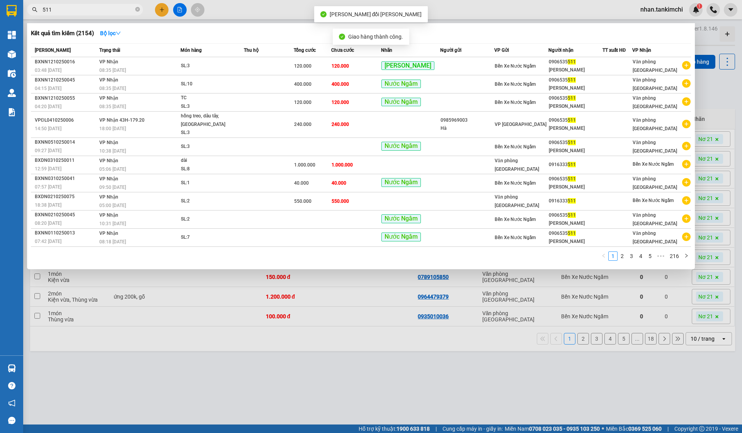
click at [89, 9] on input "511" at bounding box center [87, 9] width 91 height 8
click at [341, 68] on span "120.000" at bounding box center [339, 65] width 17 height 5
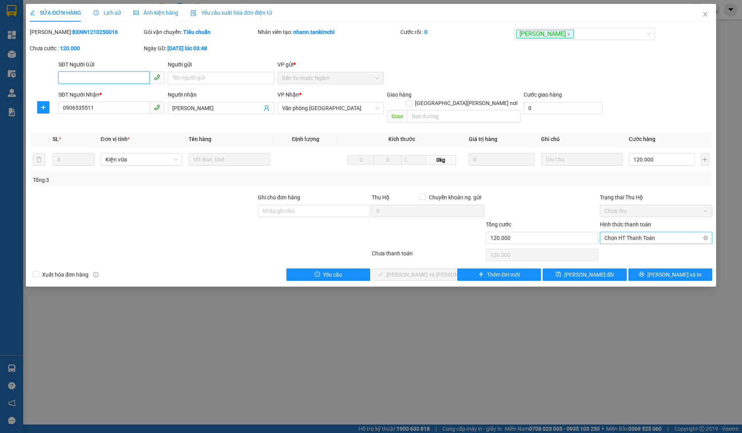
click at [636, 232] on span "Chọn HT Thanh Toán" at bounding box center [655, 238] width 103 height 12
click at [631, 247] on div "Tại văn phòng" at bounding box center [655, 245] width 103 height 8
click at [425, 270] on span "Lưu và Giao hàng" at bounding box center [438, 274] width 104 height 8
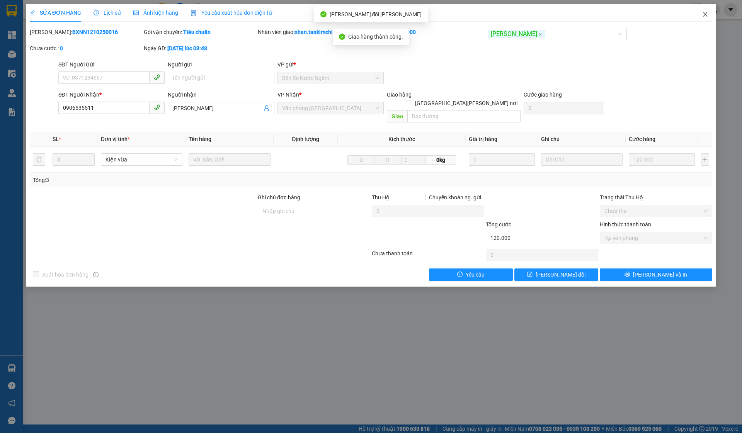
click at [710, 17] on span "Close" at bounding box center [705, 15] width 22 height 22
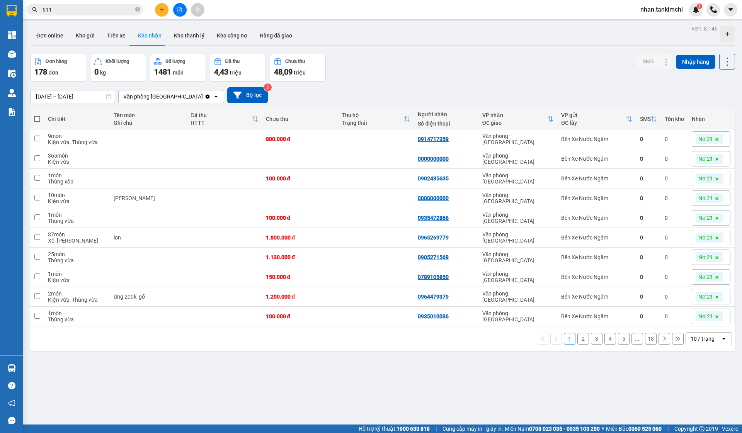
click at [104, 15] on span "511" at bounding box center [85, 10] width 116 height 12
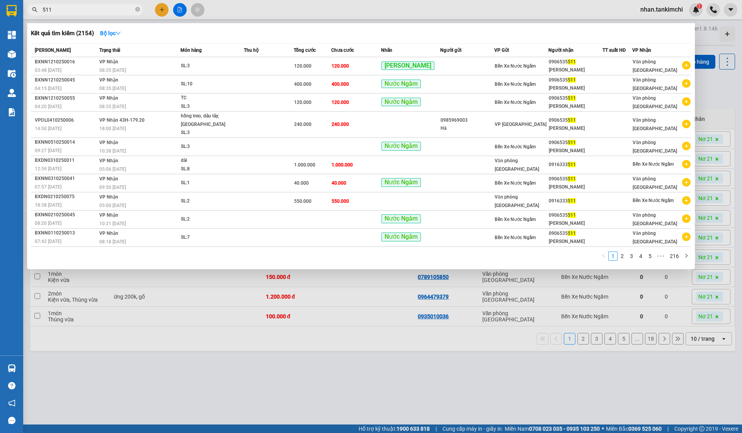
click at [88, 11] on input "511" at bounding box center [87, 9] width 91 height 8
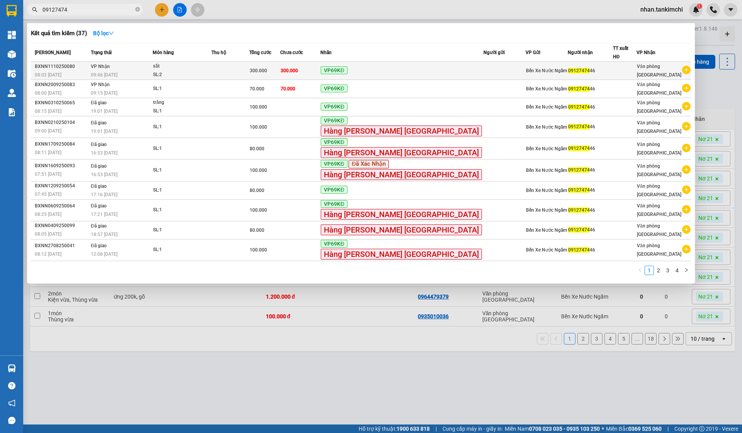
click at [209, 71] on div "SL: 2" at bounding box center [182, 75] width 58 height 8
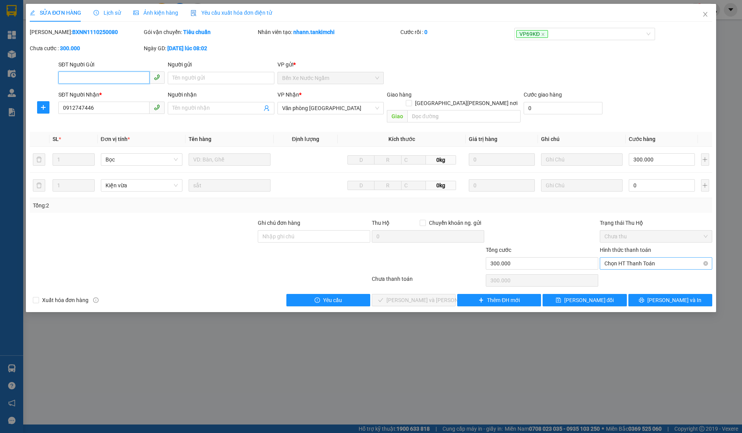
click at [631, 258] on span "Chọn HT Thanh Toán" at bounding box center [655, 264] width 103 height 12
click at [630, 269] on div "Tại văn phòng" at bounding box center [655, 270] width 103 height 8
click at [443, 294] on button "Lưu và Giao hàng" at bounding box center [414, 300] width 84 height 12
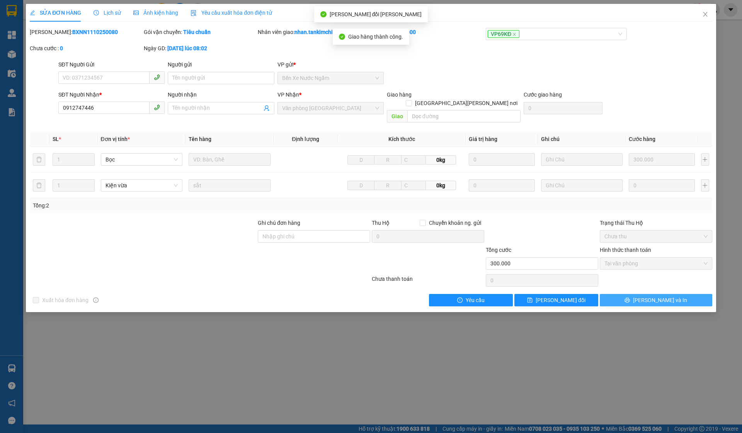
click at [692, 296] on button "Lưu và In" at bounding box center [656, 300] width 112 height 12
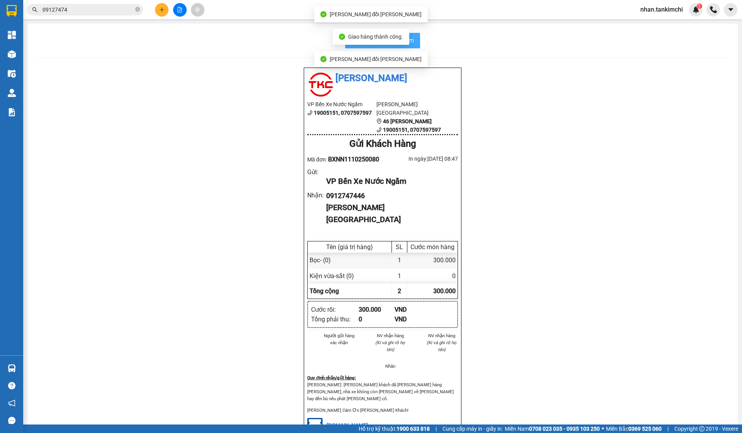
click at [419, 42] on button "In biên nhận 80mm" at bounding box center [382, 40] width 75 height 15
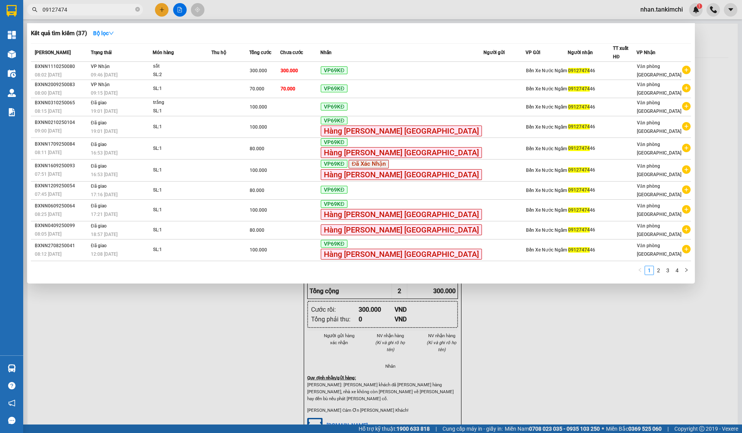
click at [120, 7] on input "09127474" at bounding box center [87, 9] width 91 height 8
click at [78, 11] on input "09127474" at bounding box center [87, 9] width 91 height 8
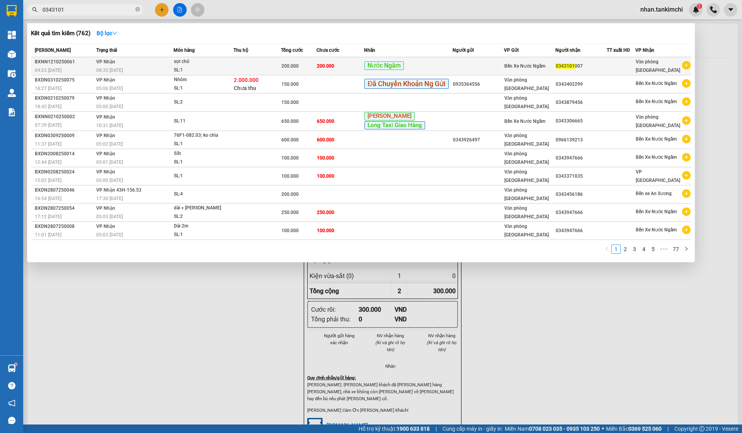
click at [498, 65] on td at bounding box center [477, 66] width 51 height 18
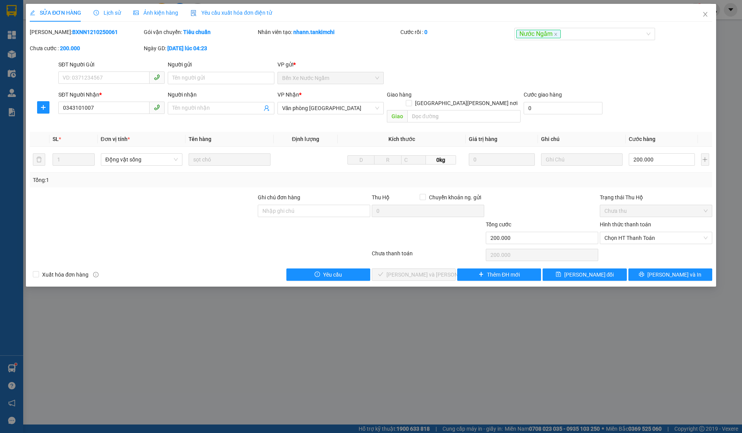
click at [629, 237] on div "Hình thức thanh toán Chọn HT Thanh Toán" at bounding box center [656, 233] width 112 height 27
click at [638, 232] on span "Chọn HT Thanh Toán" at bounding box center [655, 238] width 103 height 12
click at [627, 245] on div "Tại văn phòng" at bounding box center [655, 245] width 103 height 8
click at [424, 270] on span "Lưu và Giao hàng" at bounding box center [438, 274] width 104 height 8
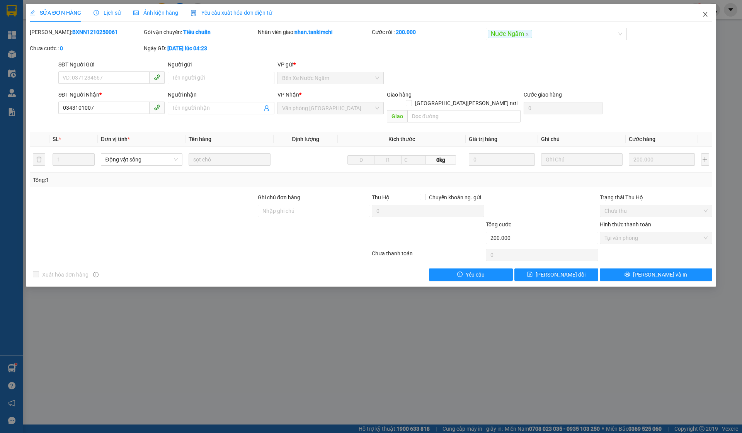
click at [706, 16] on icon "close" at bounding box center [705, 14] width 6 height 6
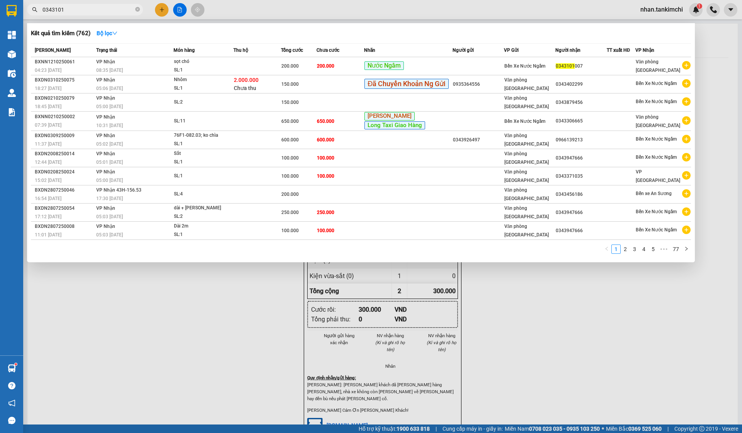
click at [87, 6] on input "0343101" at bounding box center [87, 9] width 91 height 8
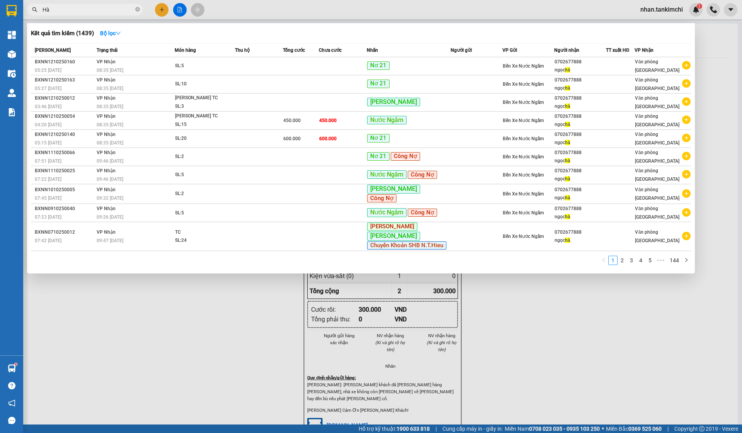
click at [92, 8] on input "Hà" at bounding box center [87, 9] width 91 height 8
click at [80, 10] on input "Hà" at bounding box center [87, 9] width 91 height 8
